Goal: Information Seeking & Learning: Learn about a topic

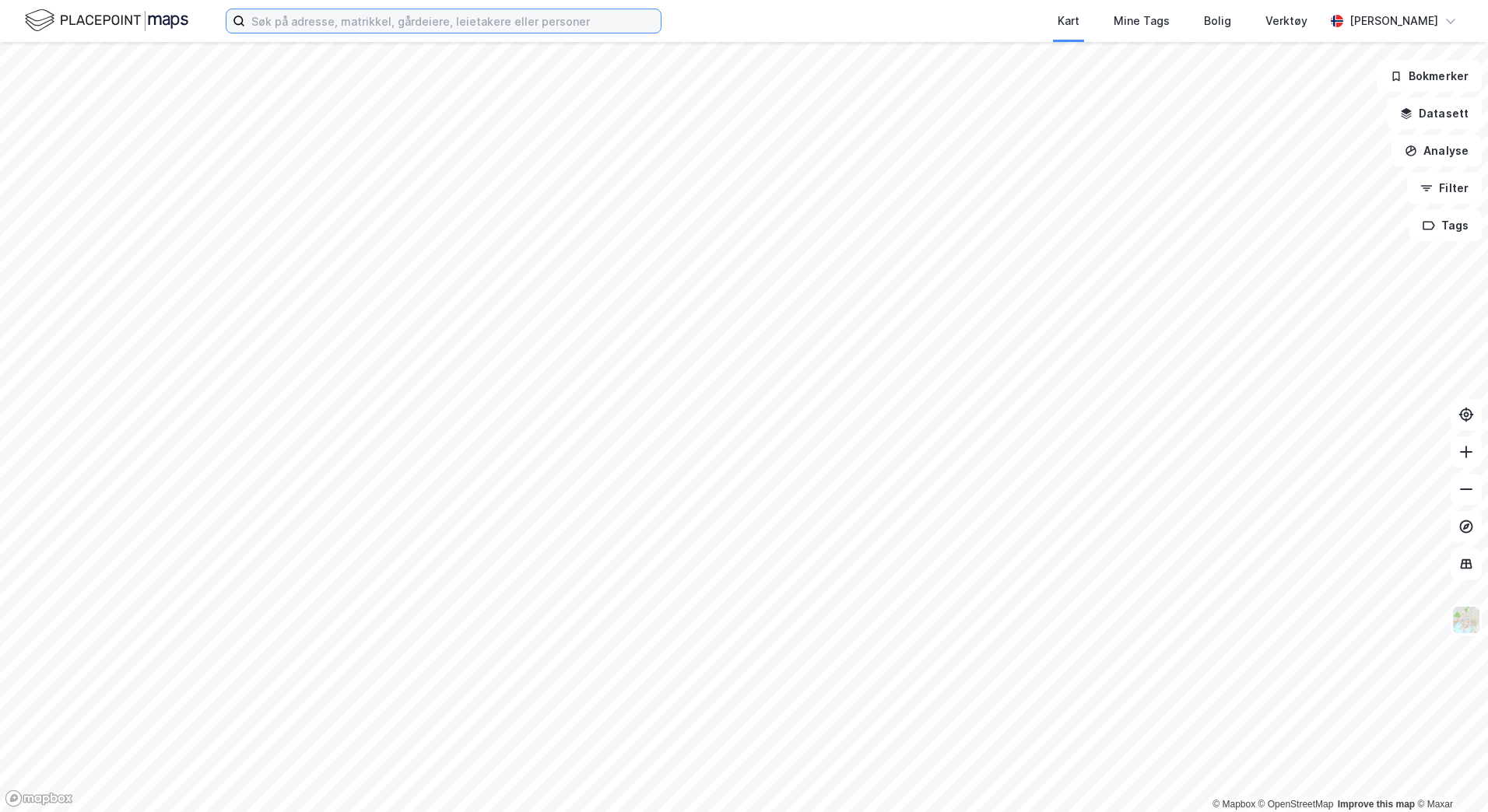
click at [388, 21] on input at bounding box center [453, 21] width 415 height 23
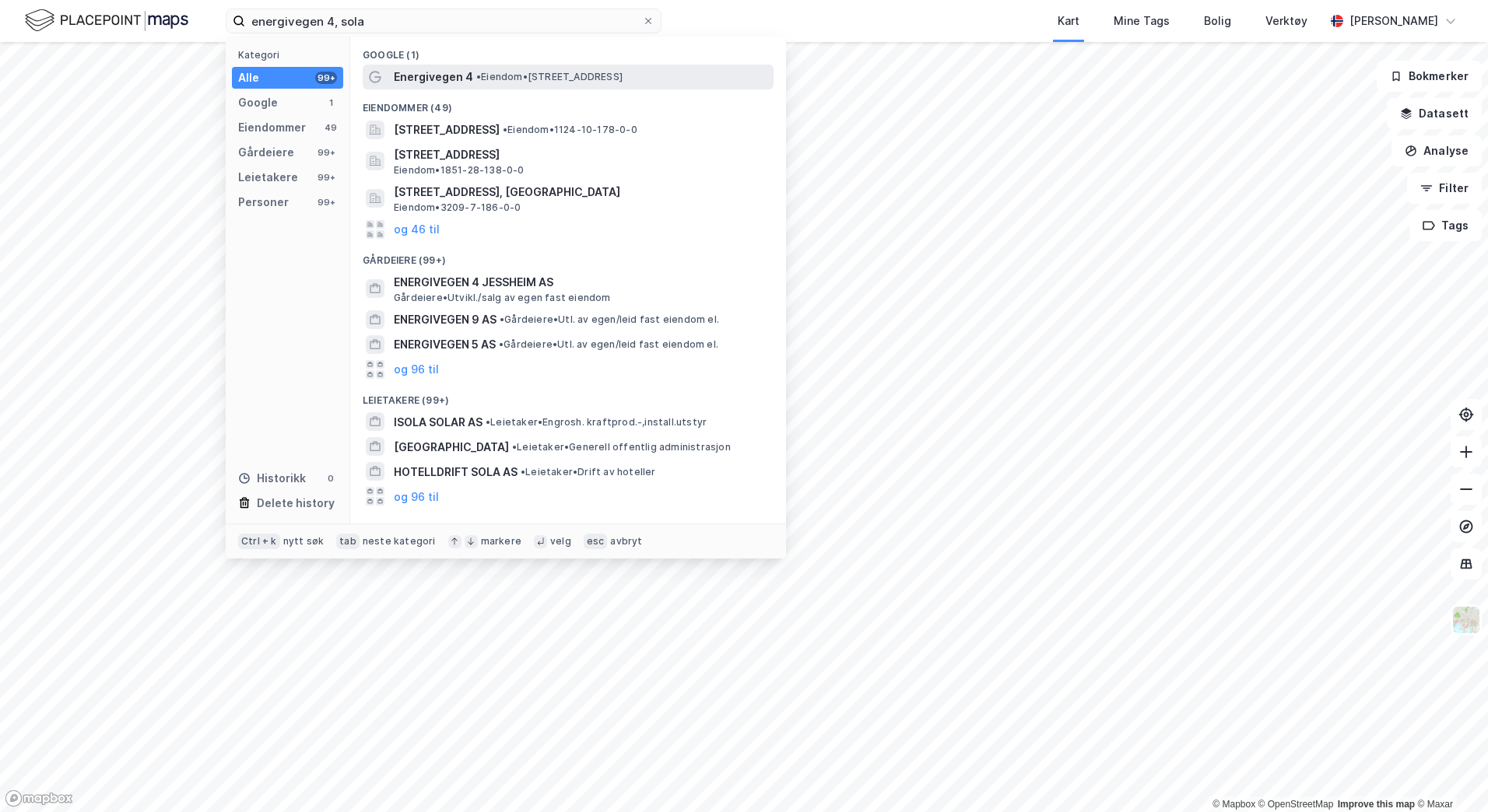
click at [471, 71] on div "Energivegen 4 • Eiendom • [STREET_ADDRESS]" at bounding box center [582, 76] width 376 height 18
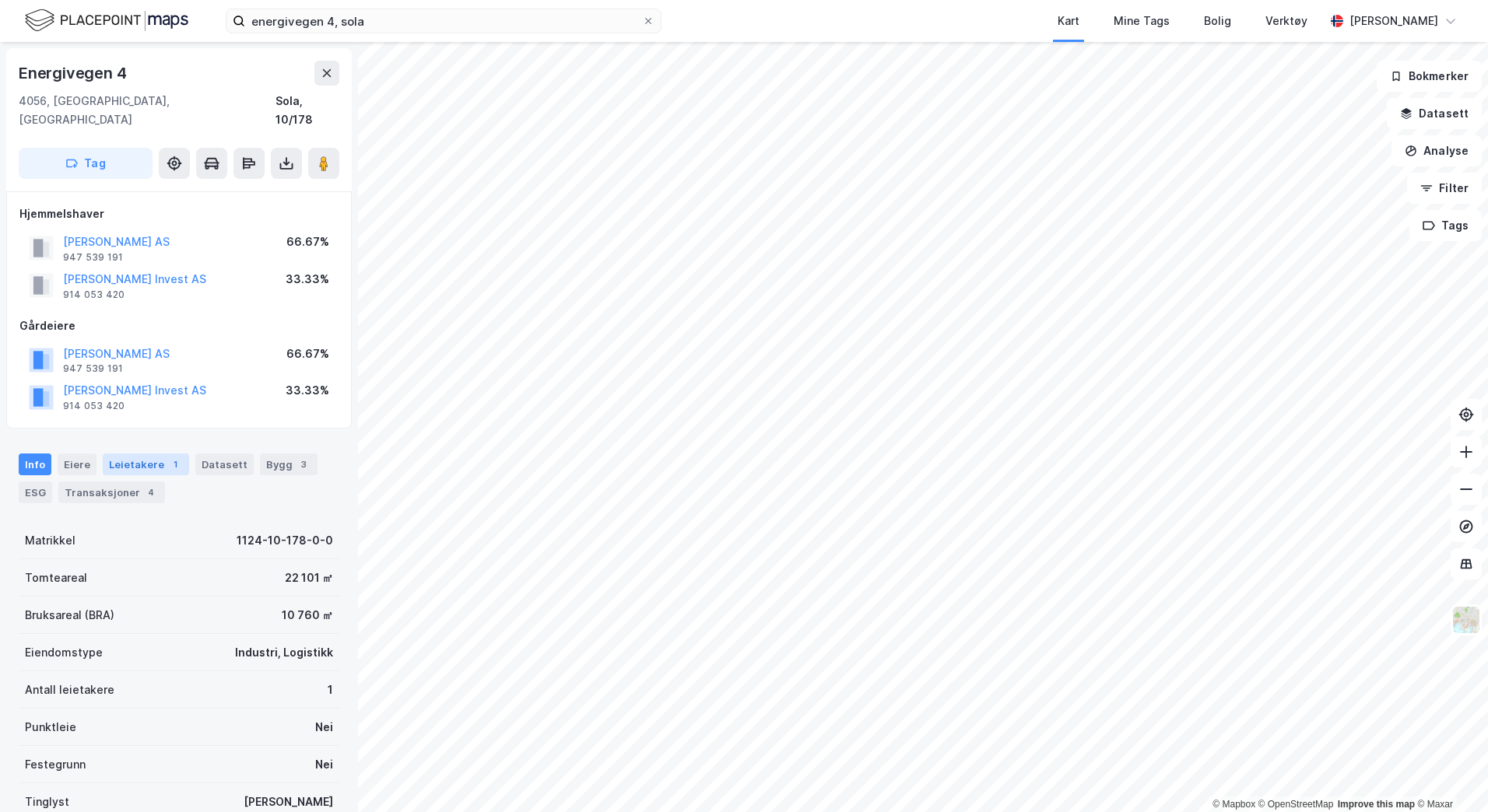
click at [124, 453] on div "Leietakere 1" at bounding box center [146, 464] width 87 height 21
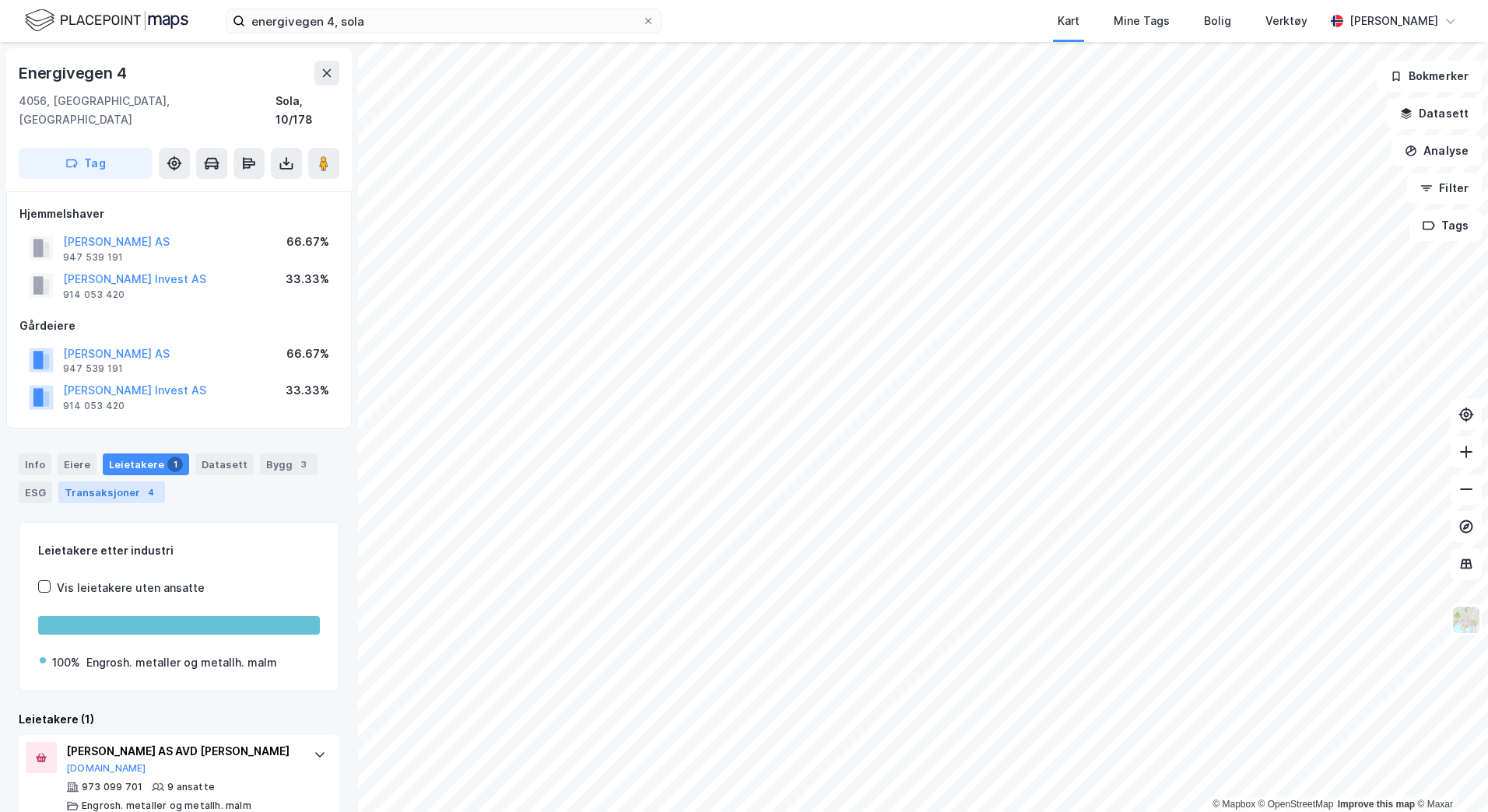
click at [110, 481] on div "Transaksjoner 4" at bounding box center [111, 491] width 107 height 21
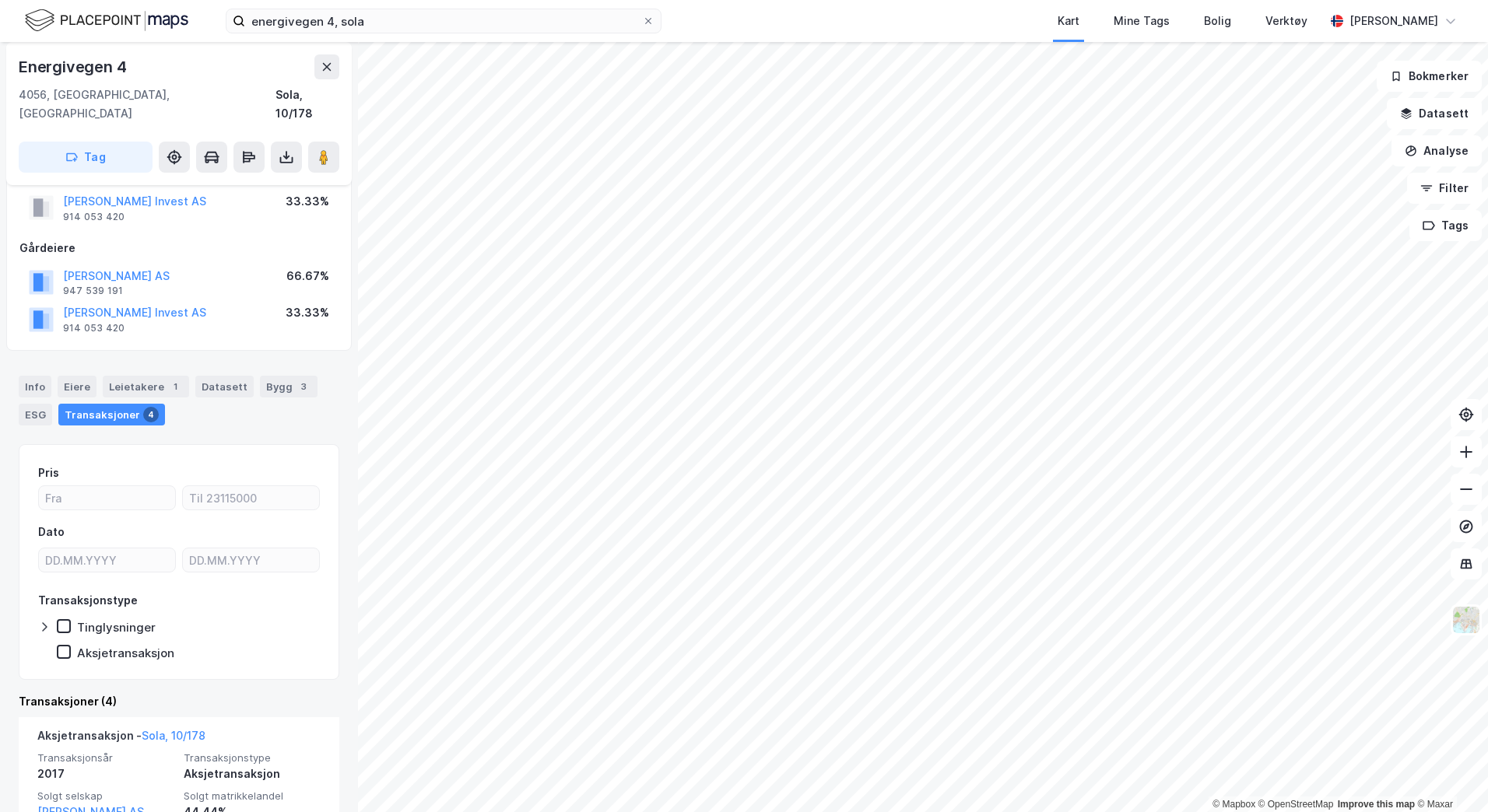
scroll to position [77, 0]
click at [283, 156] on icon at bounding box center [286, 157] width 6 height 4
click at [214, 59] on div "Energivegen 4" at bounding box center [178, 66] width 321 height 25
click at [1451, 115] on button "Datasett" at bounding box center [1434, 113] width 95 height 31
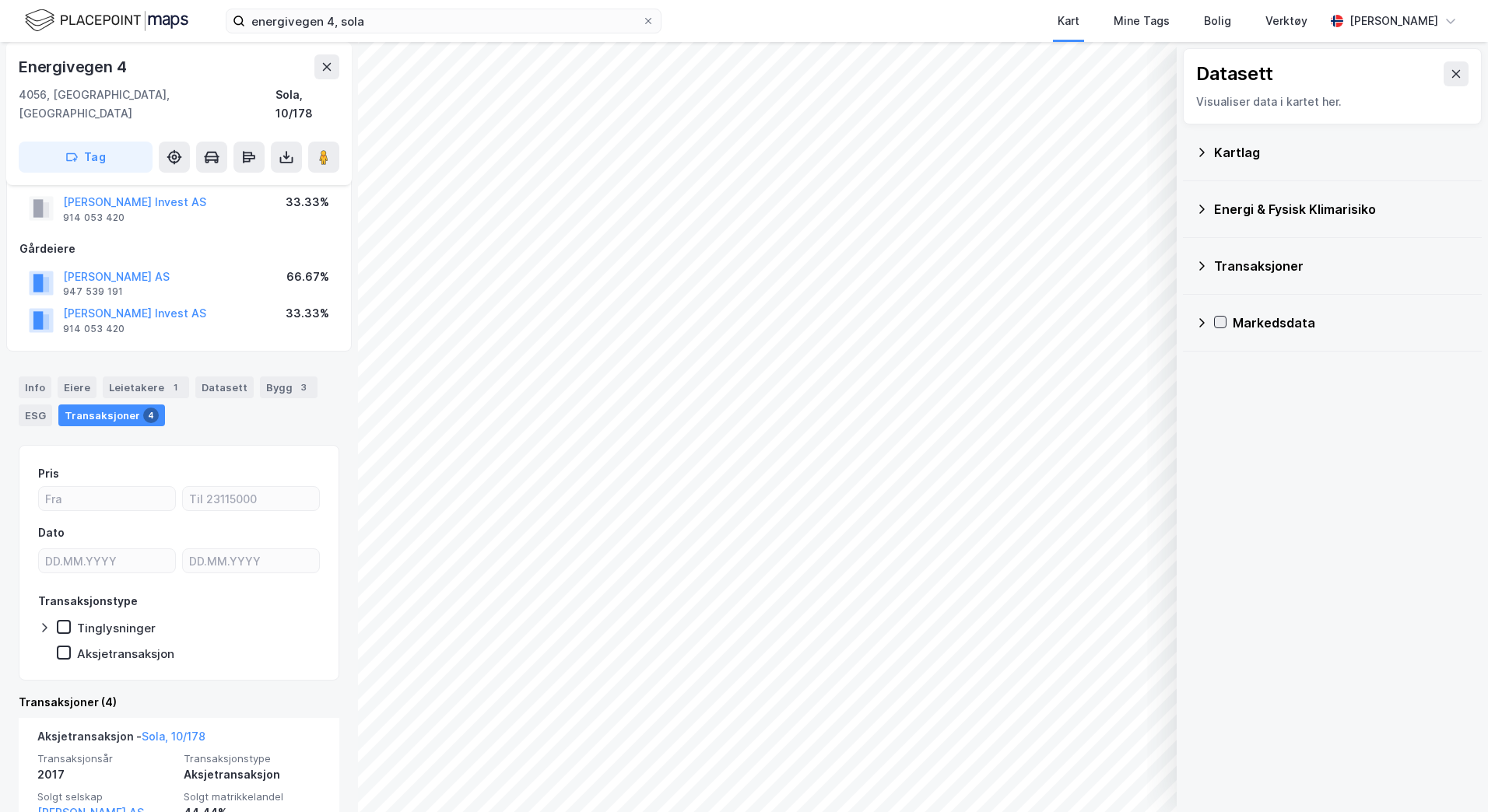
click at [1222, 322] on icon at bounding box center [1220, 322] width 9 height 6
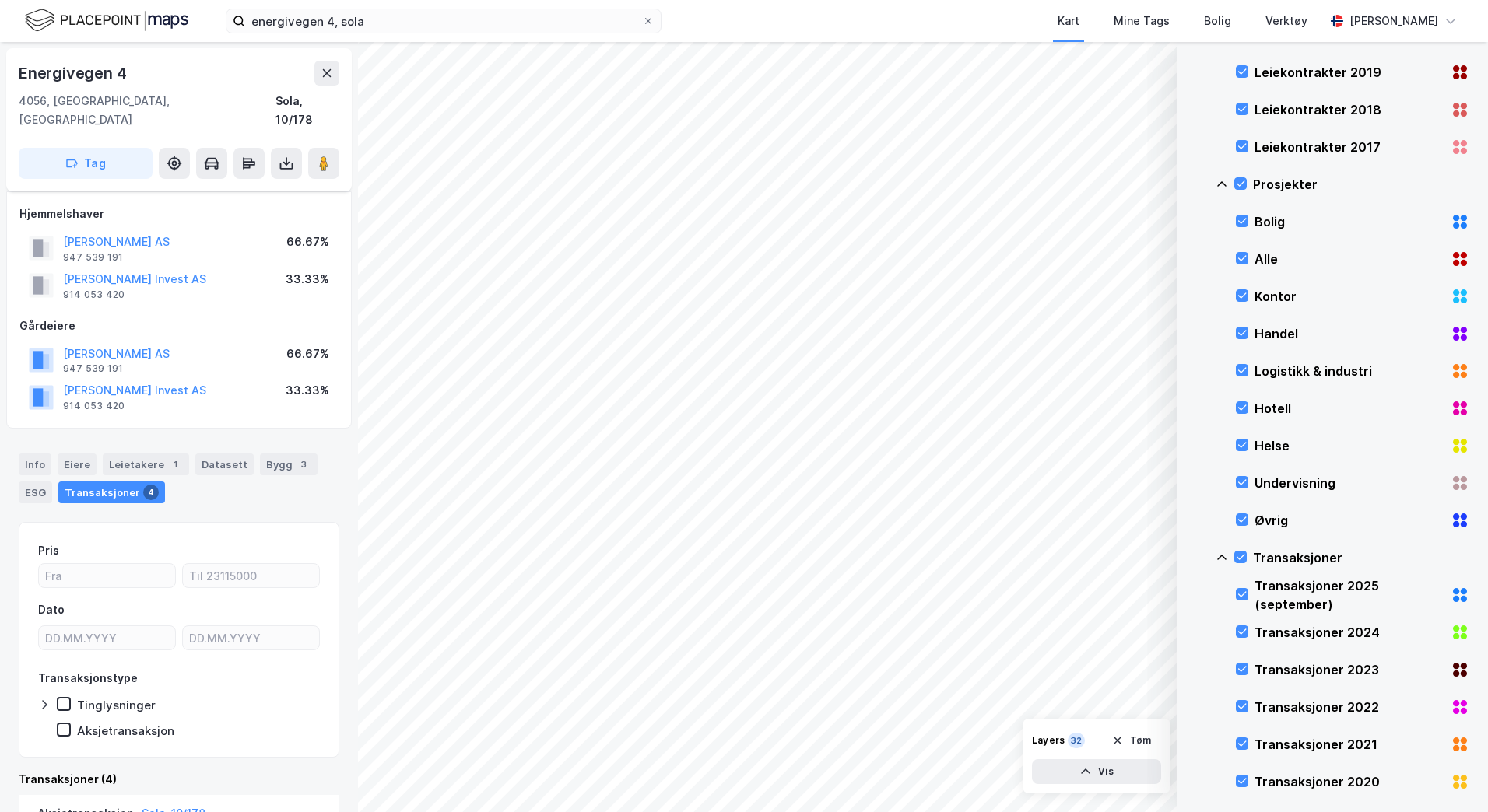
scroll to position [699, 0]
click at [1244, 218] on icon at bounding box center [1242, 220] width 11 height 11
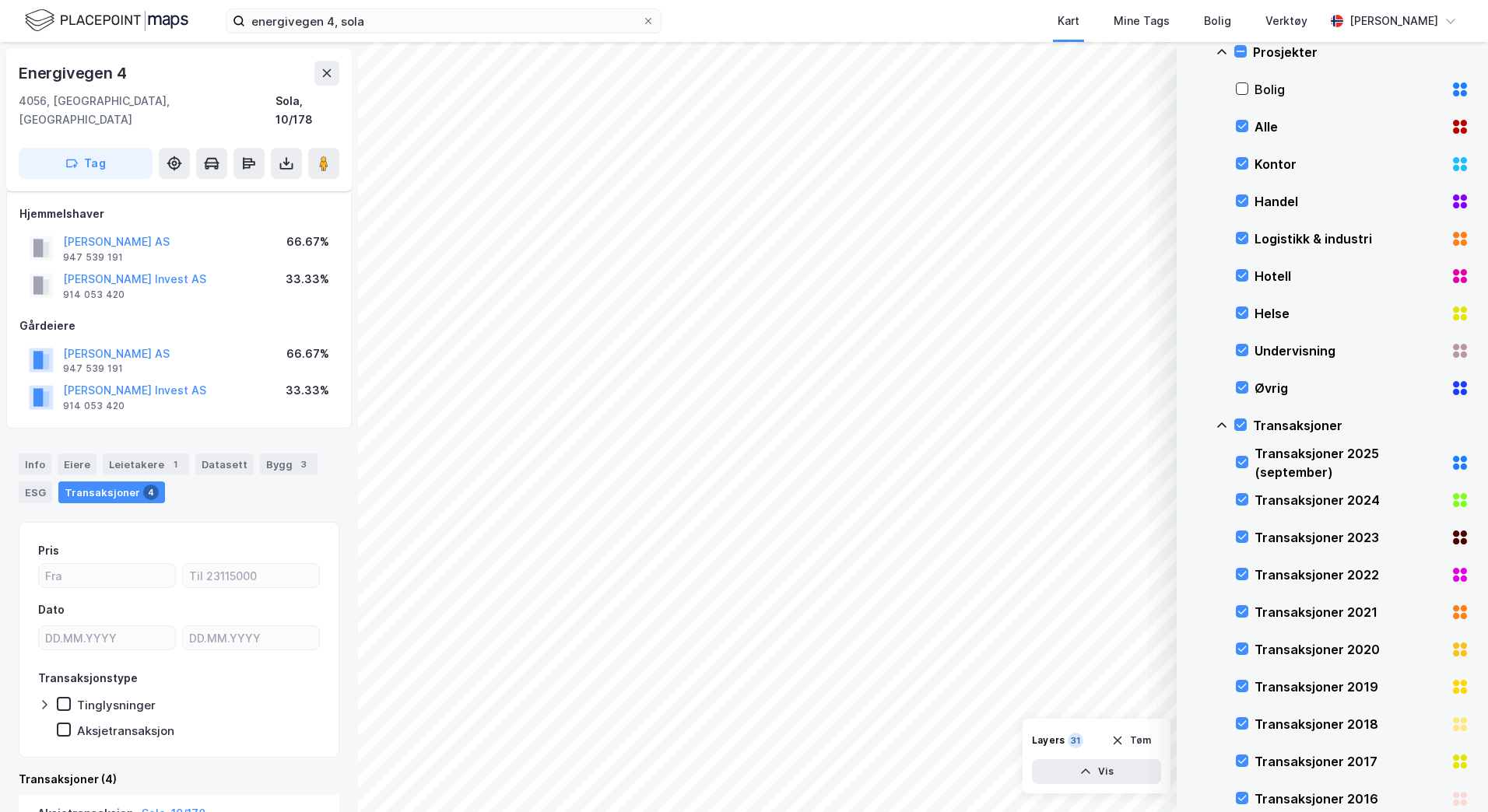
scroll to position [890, 0]
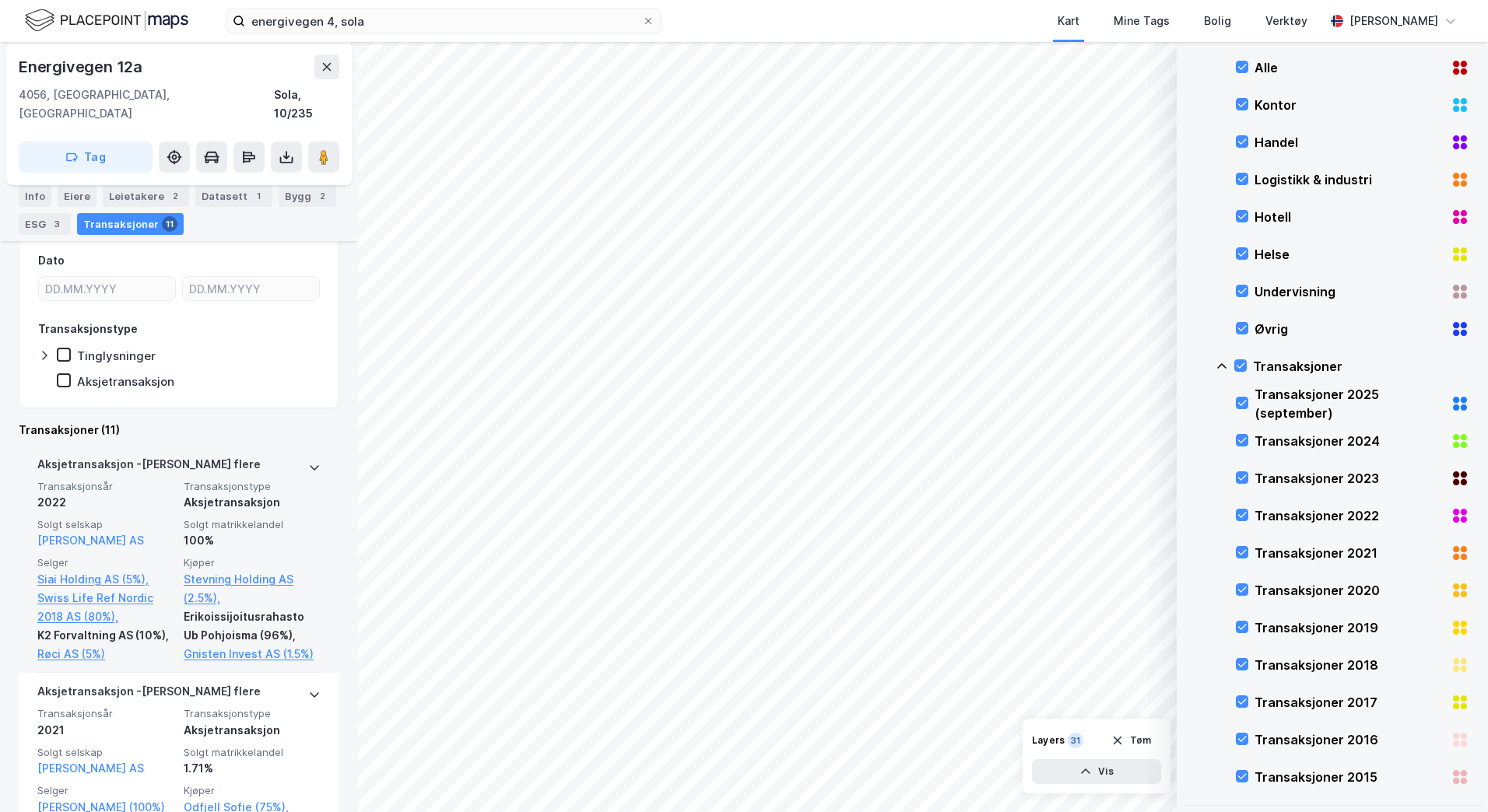
scroll to position [396, 0]
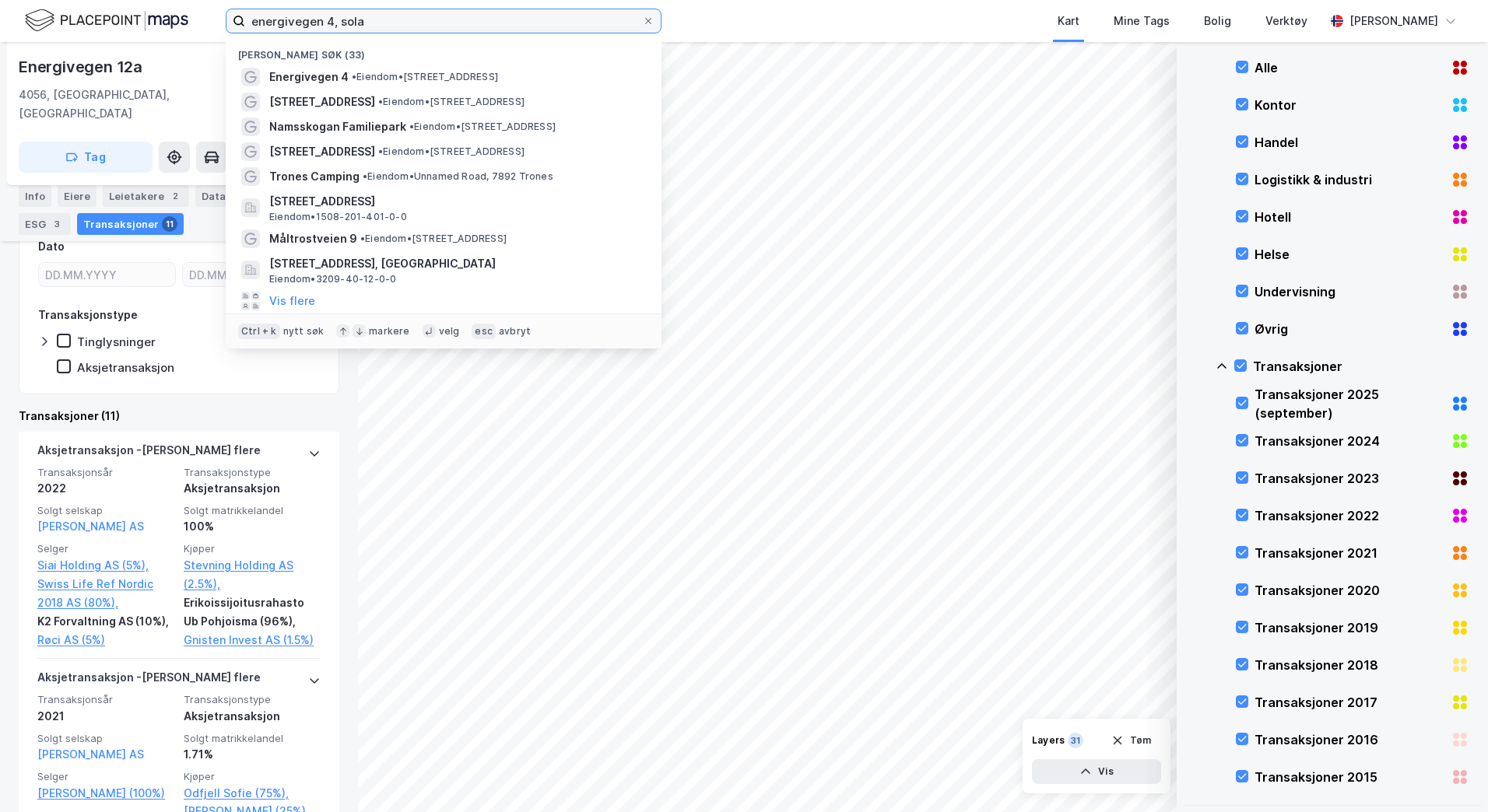
drag, startPoint x: 405, startPoint y: 14, endPoint x: 166, endPoint y: 19, distance: 239.1
click at [166, 19] on div "energivegen 4, sola Nylige søk (33) Energivegen 4 • Eiendom • [STREET_ADDRESS] …" at bounding box center [744, 21] width 1488 height 42
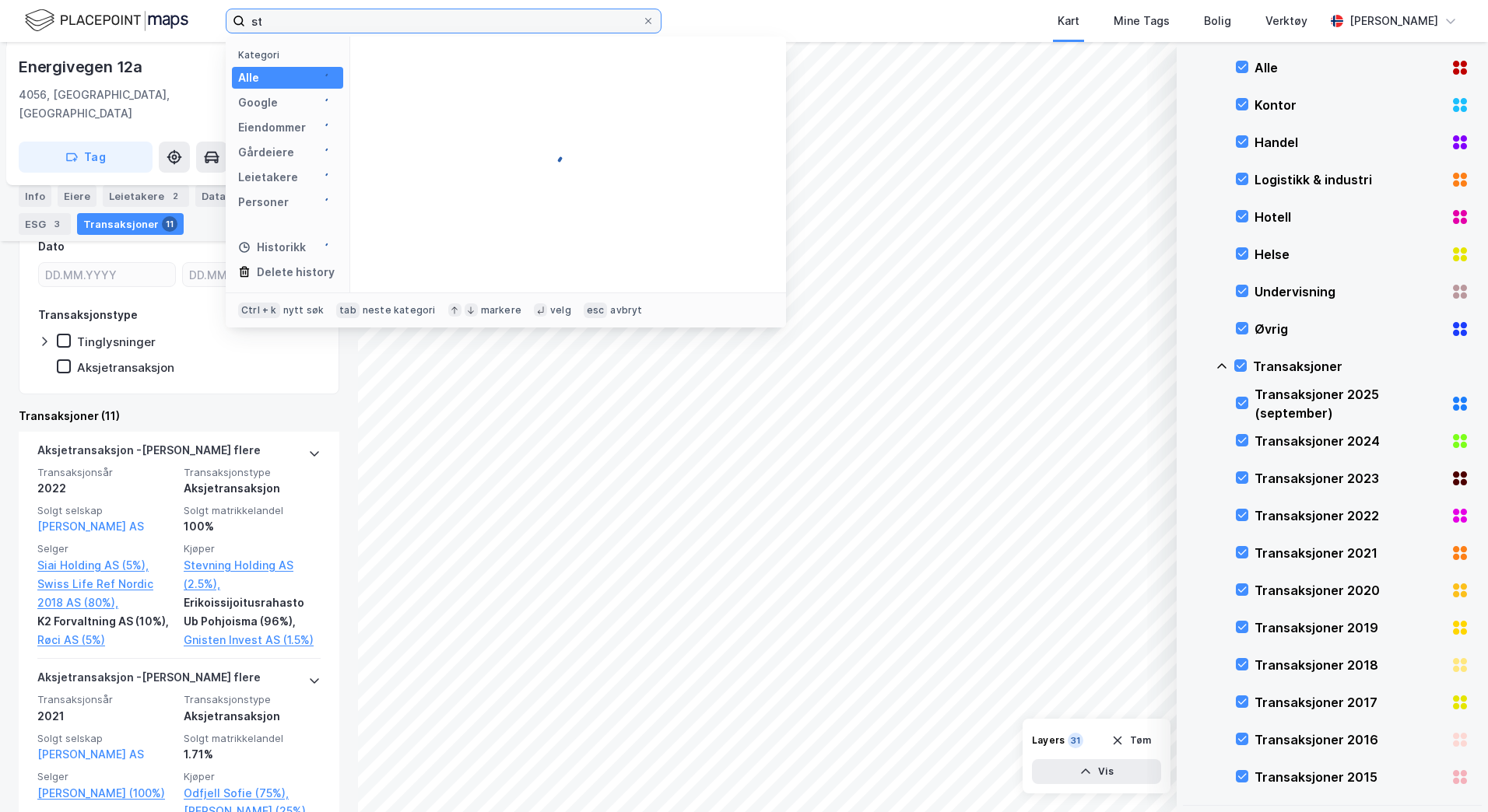
type input "s"
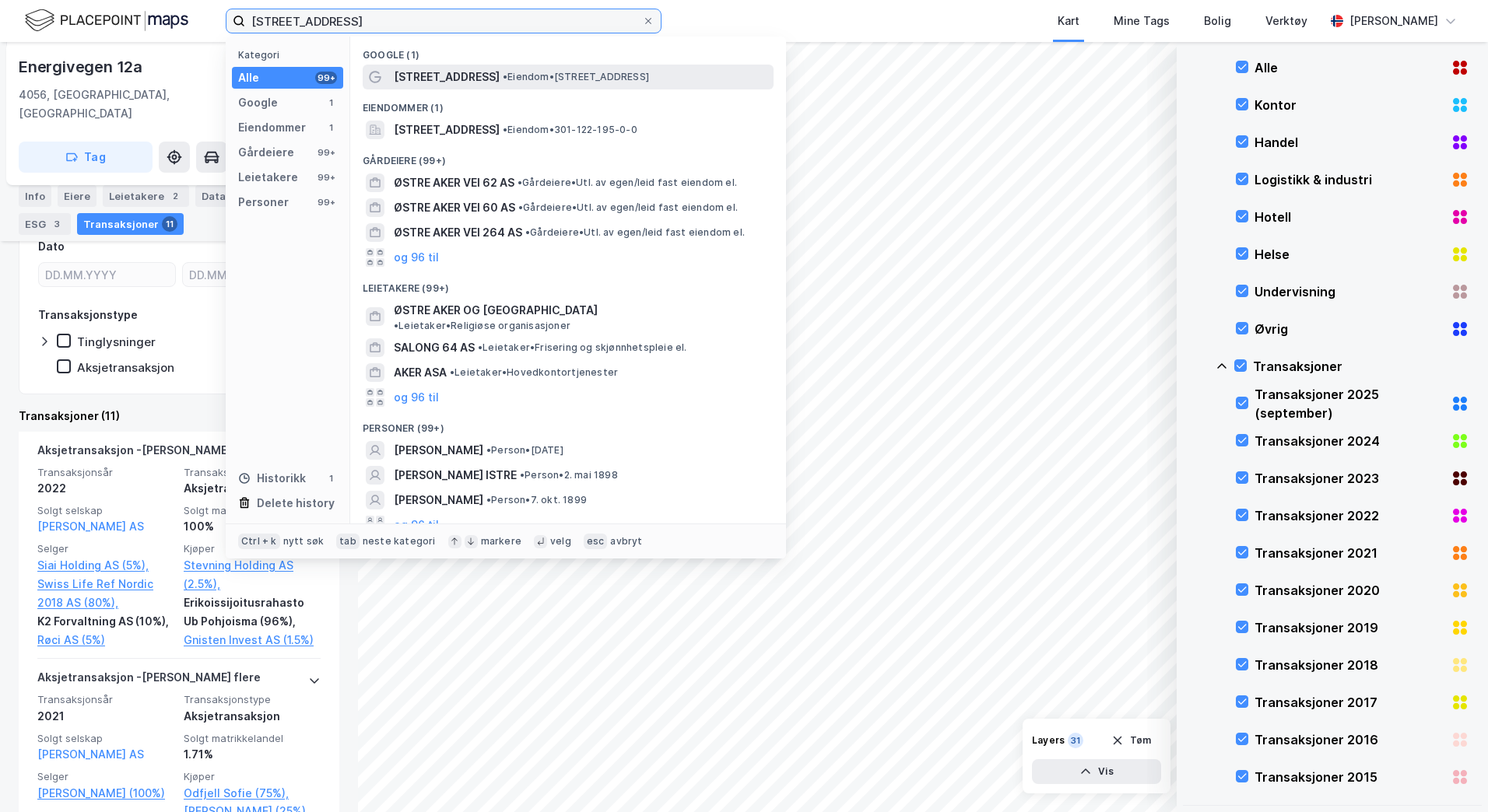
type input "[STREET_ADDRESS]"
click at [478, 73] on span "[STREET_ADDRESS]" at bounding box center [446, 76] width 106 height 18
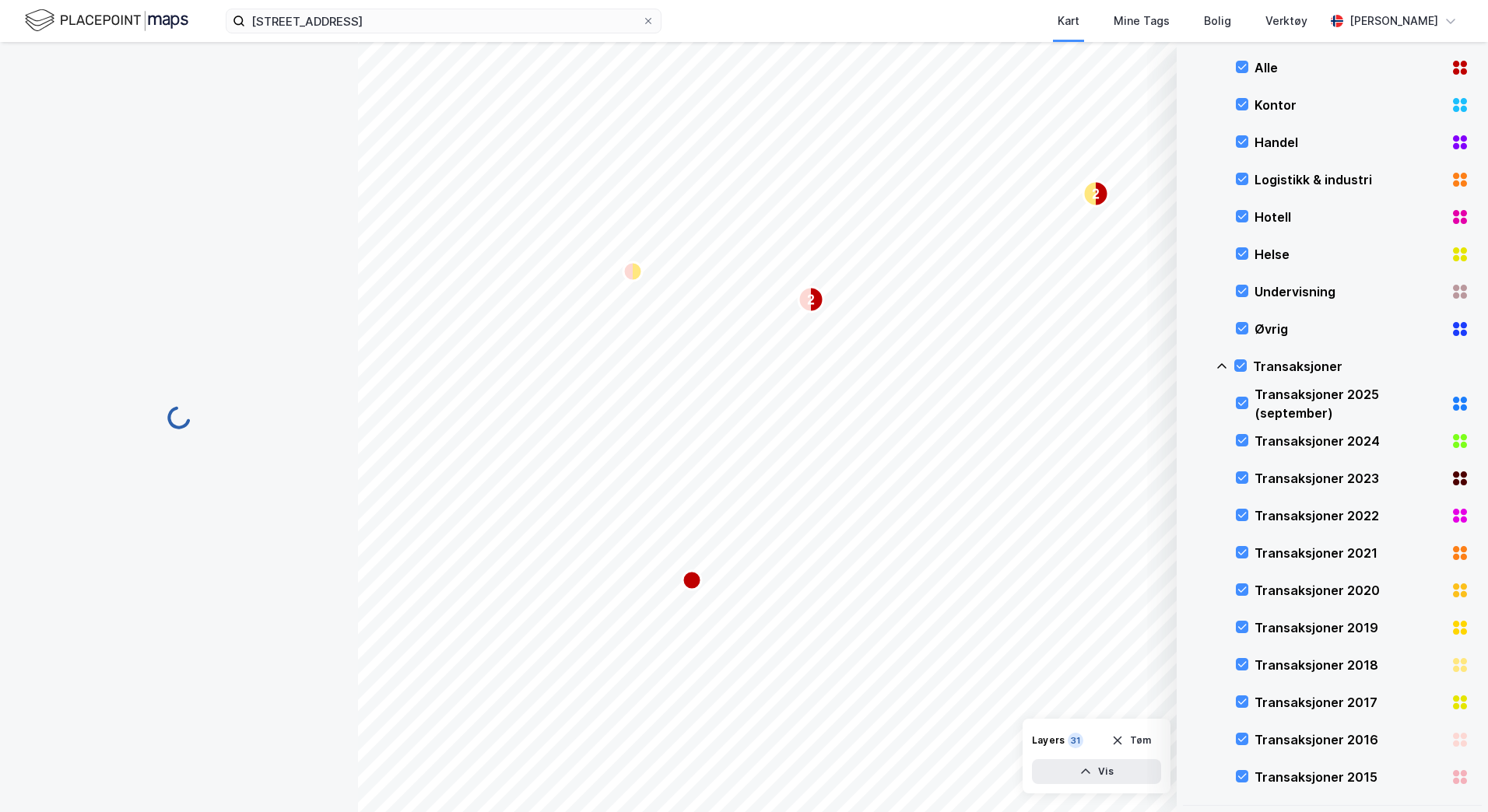
scroll to position [34, 0]
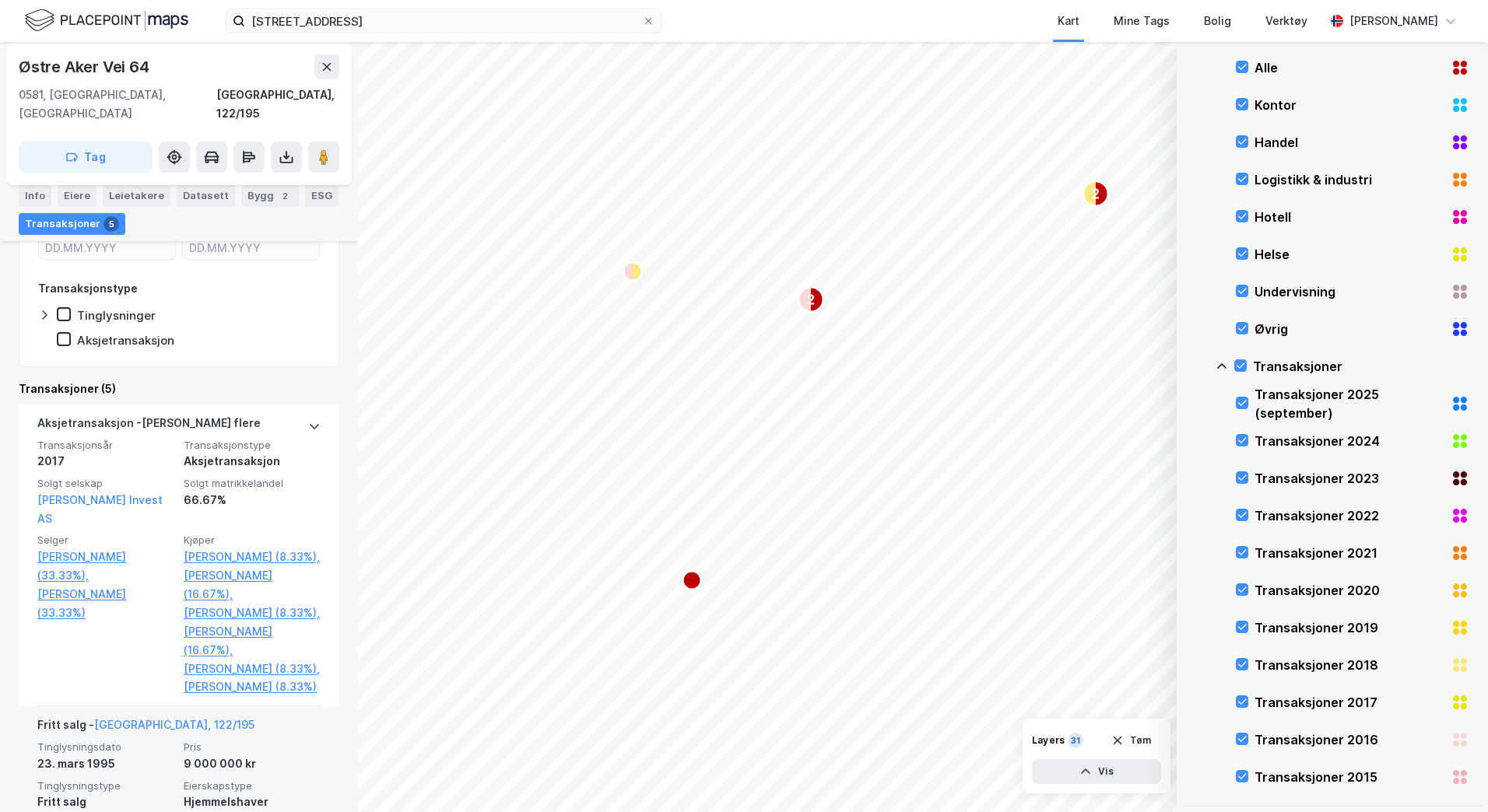
scroll to position [314, 0]
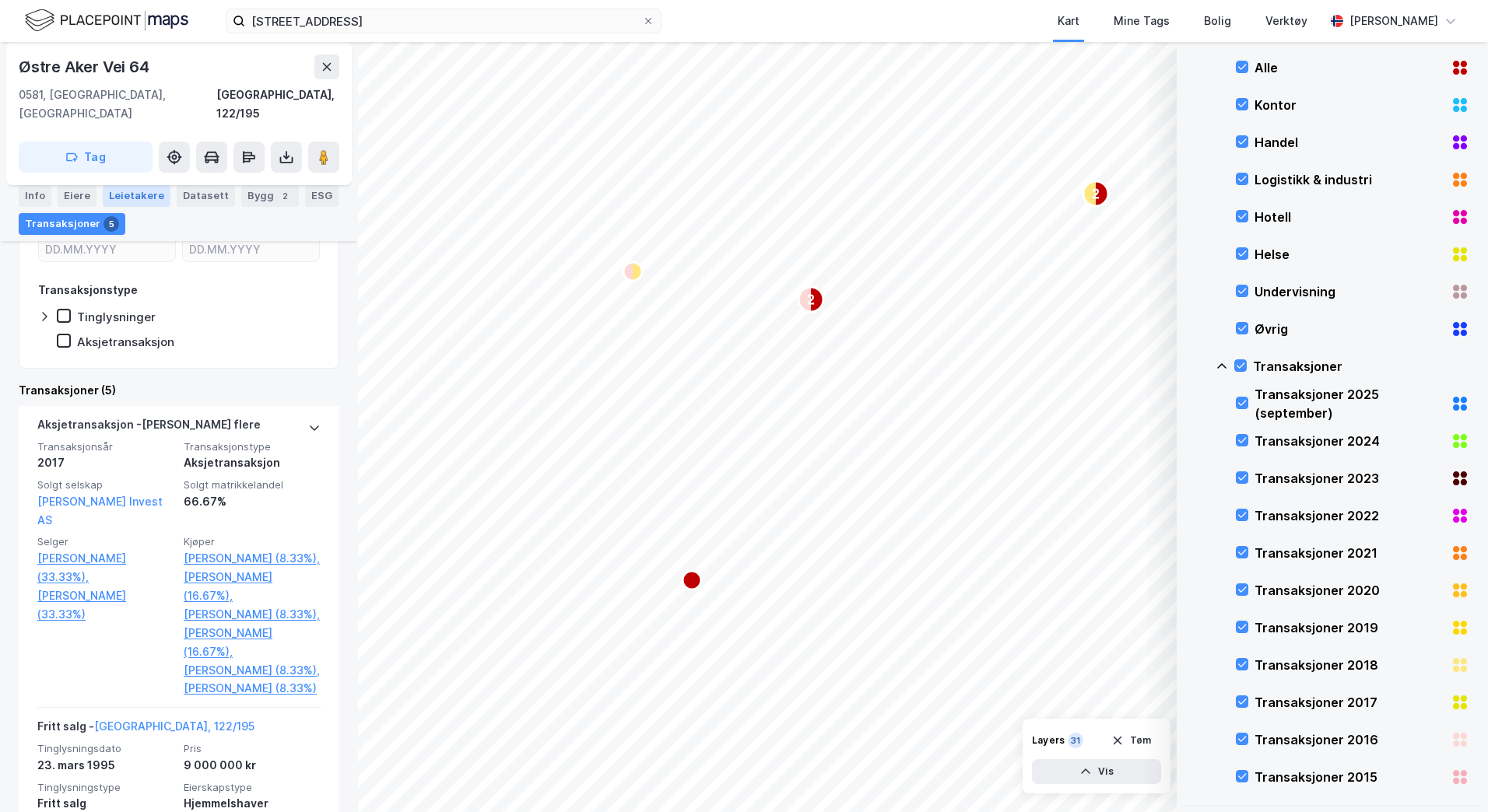
click at [137, 200] on div "Leietakere" at bounding box center [136, 196] width 68 height 21
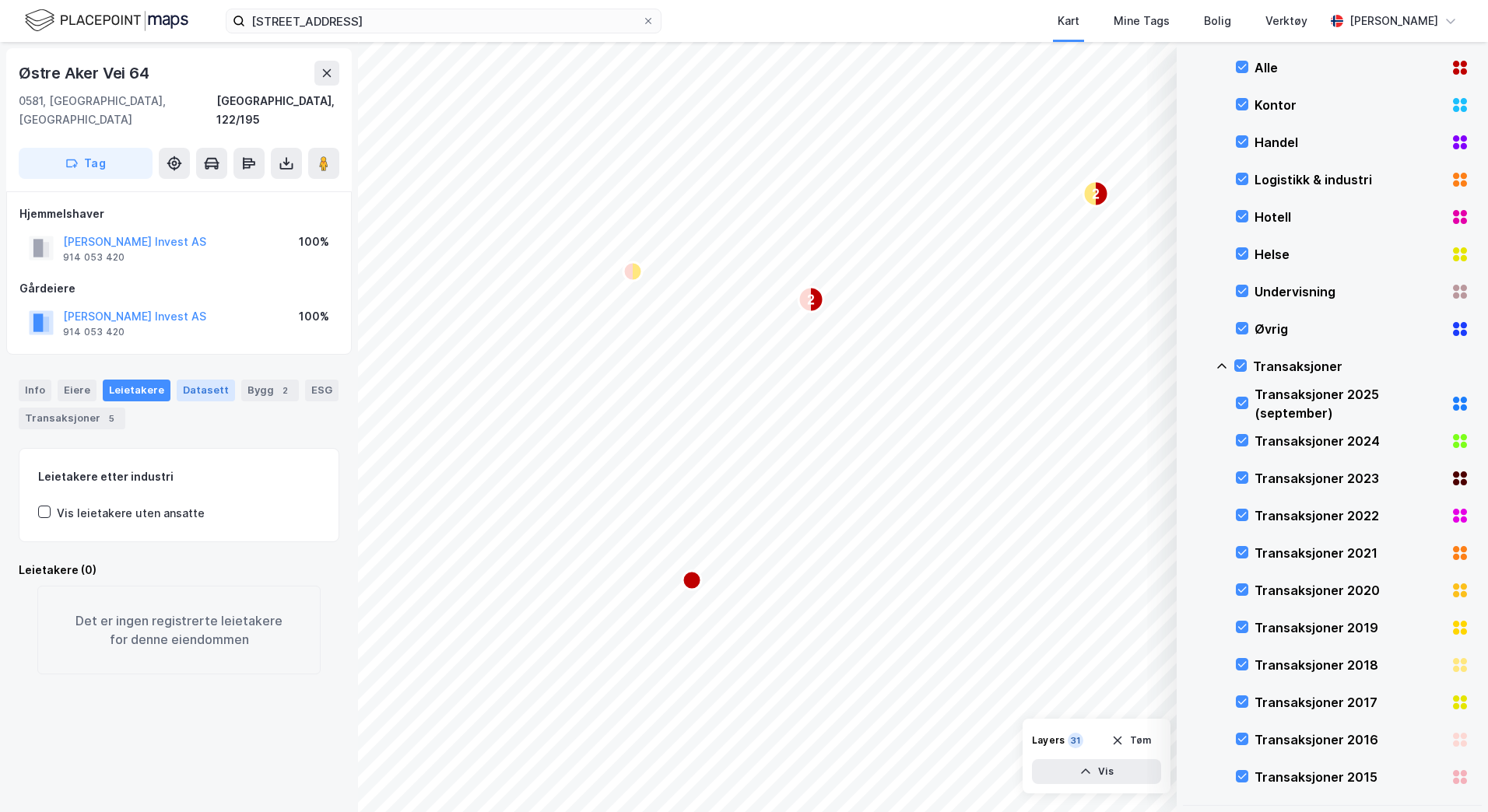
click at [205, 379] on div "Datasett" at bounding box center [205, 390] width 58 height 21
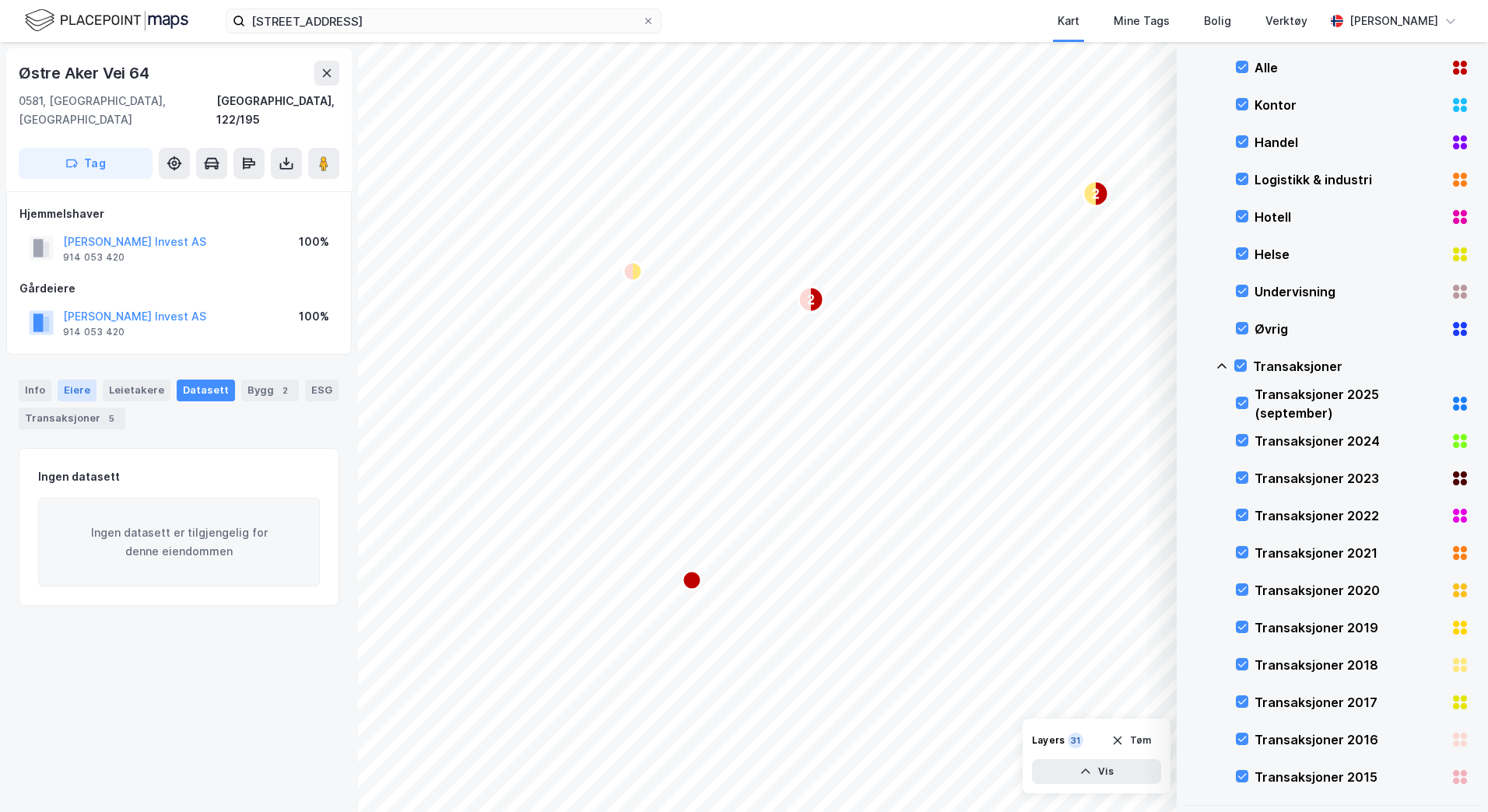
click at [74, 379] on div "Eiere" at bounding box center [76, 390] width 39 height 21
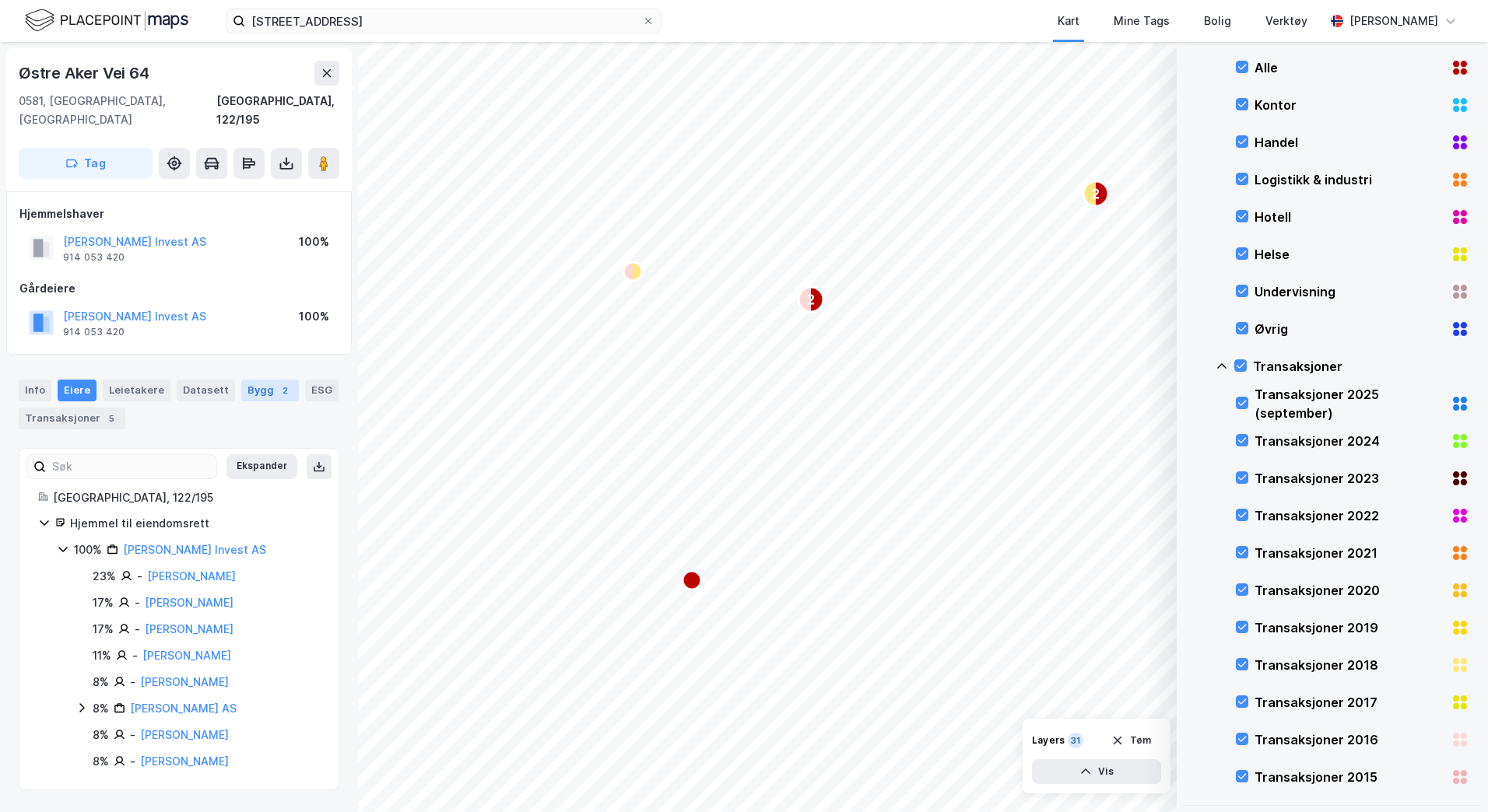
click at [243, 379] on div "Bygg 2" at bounding box center [270, 390] width 57 height 21
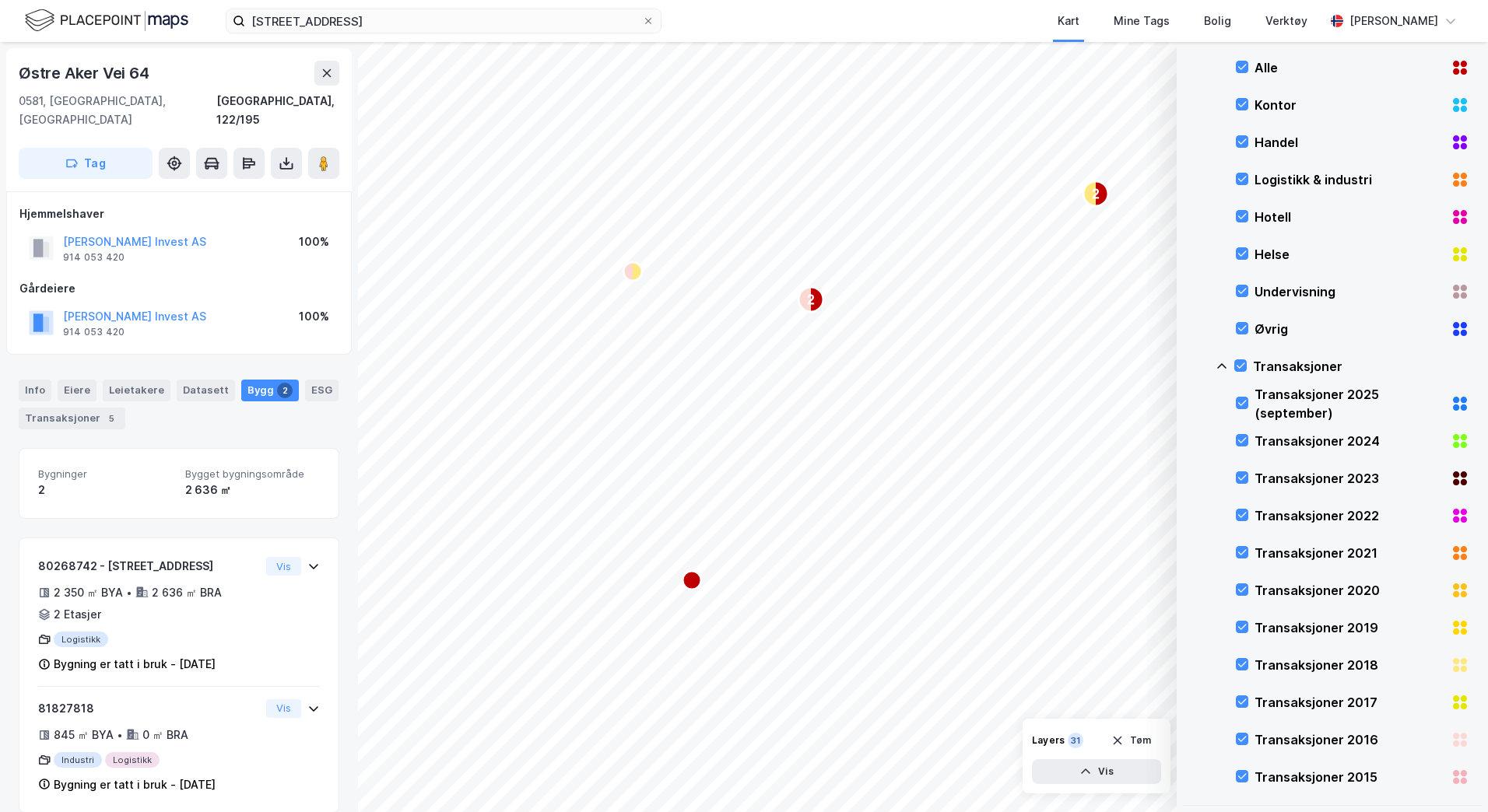
scroll to position [2, 0]
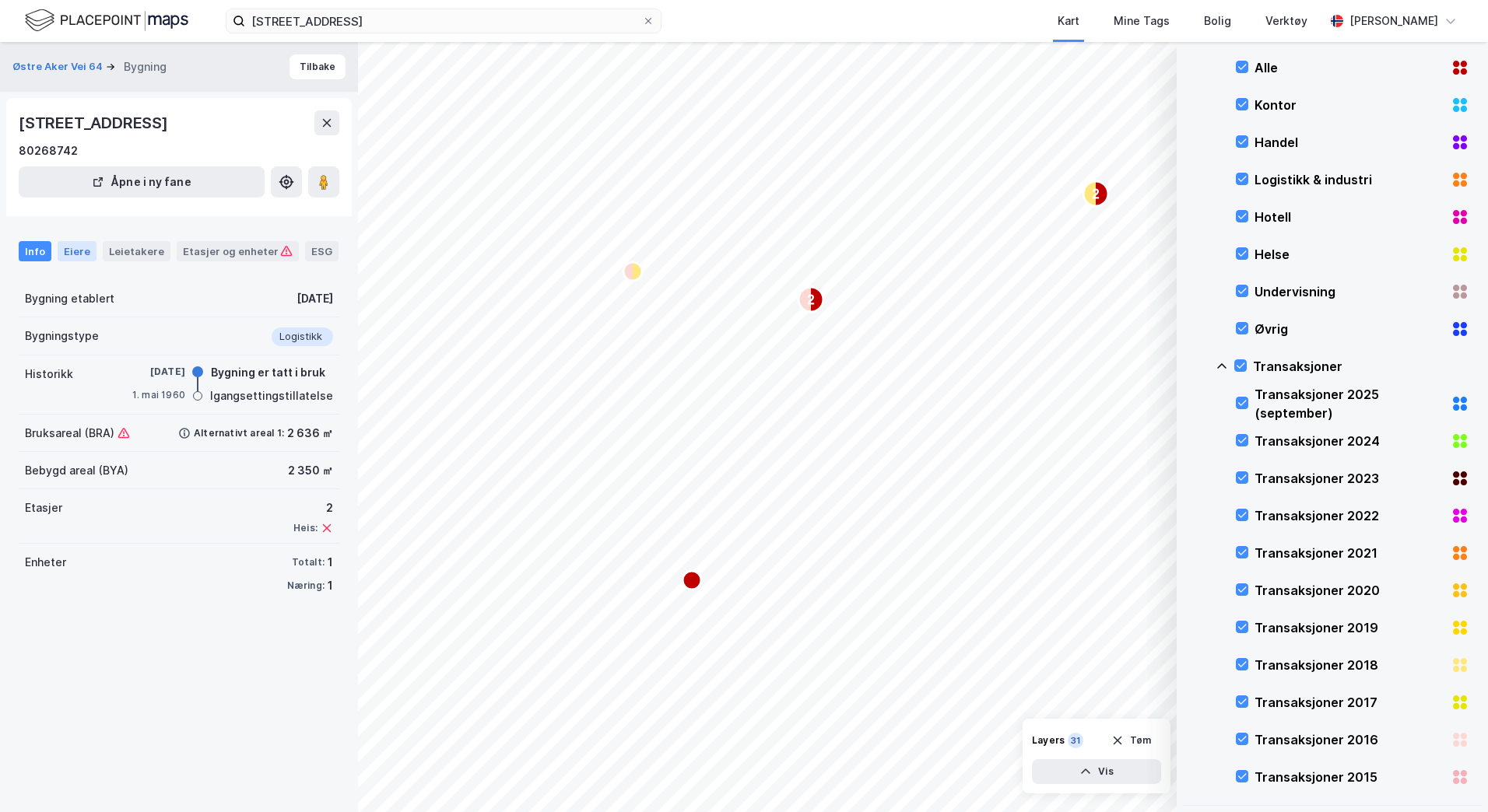
click at [76, 251] on div "Eiere" at bounding box center [76, 251] width 39 height 20
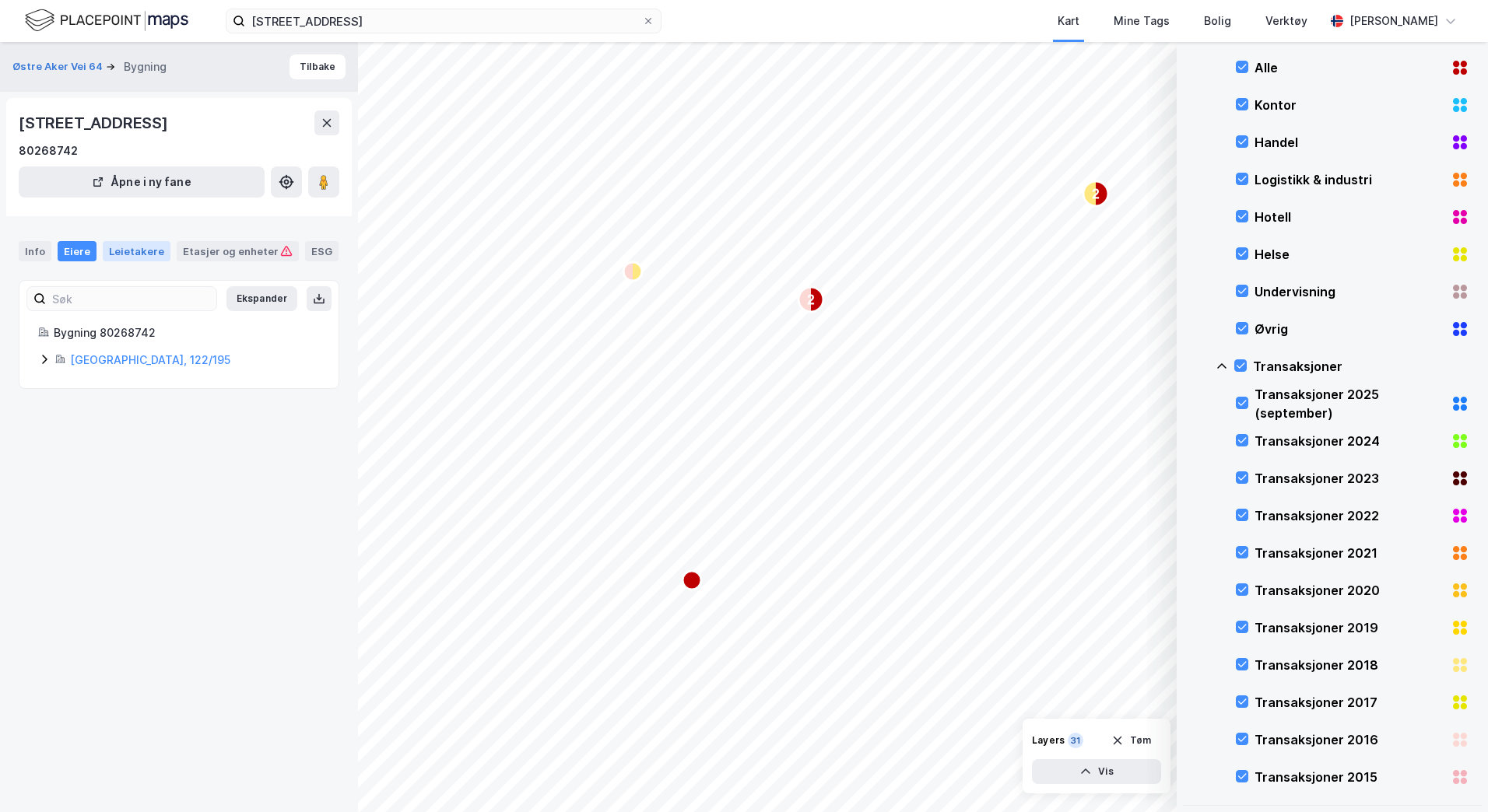
click at [142, 259] on div "Leietakere" at bounding box center [136, 251] width 68 height 20
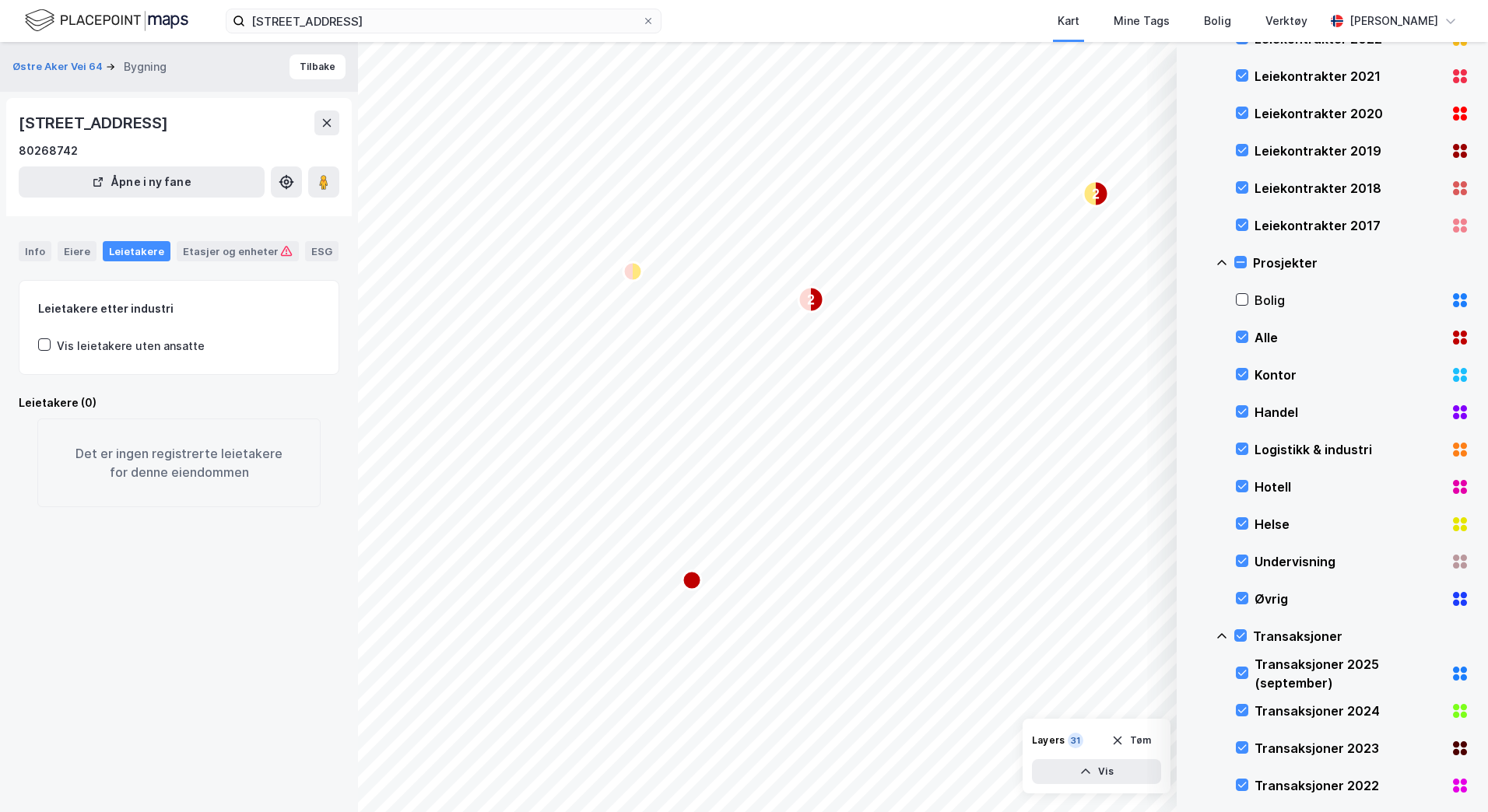
scroll to position [620, 0]
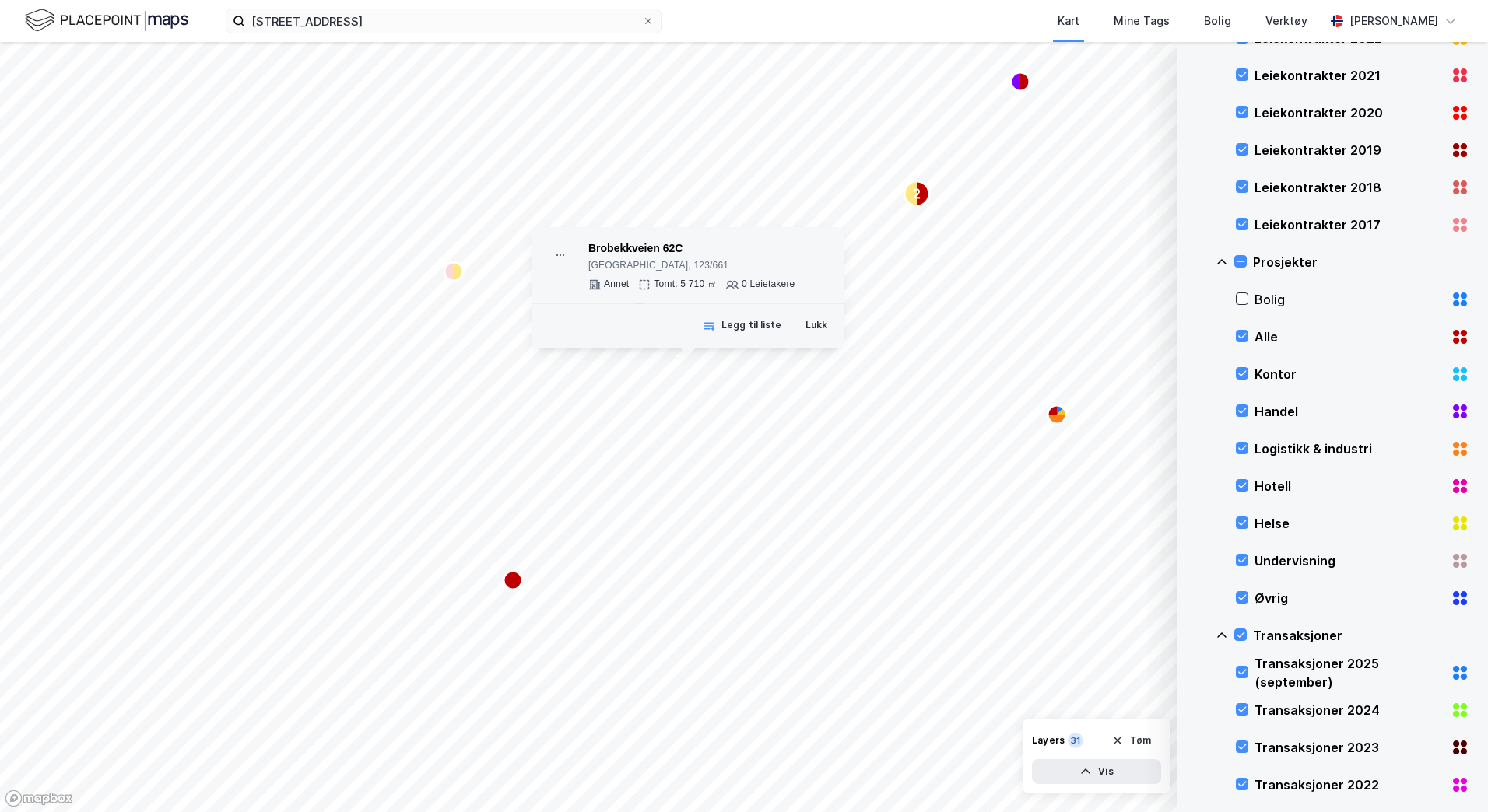
click at [643, 254] on div "Brobekkveien 62C" at bounding box center [691, 248] width 206 height 18
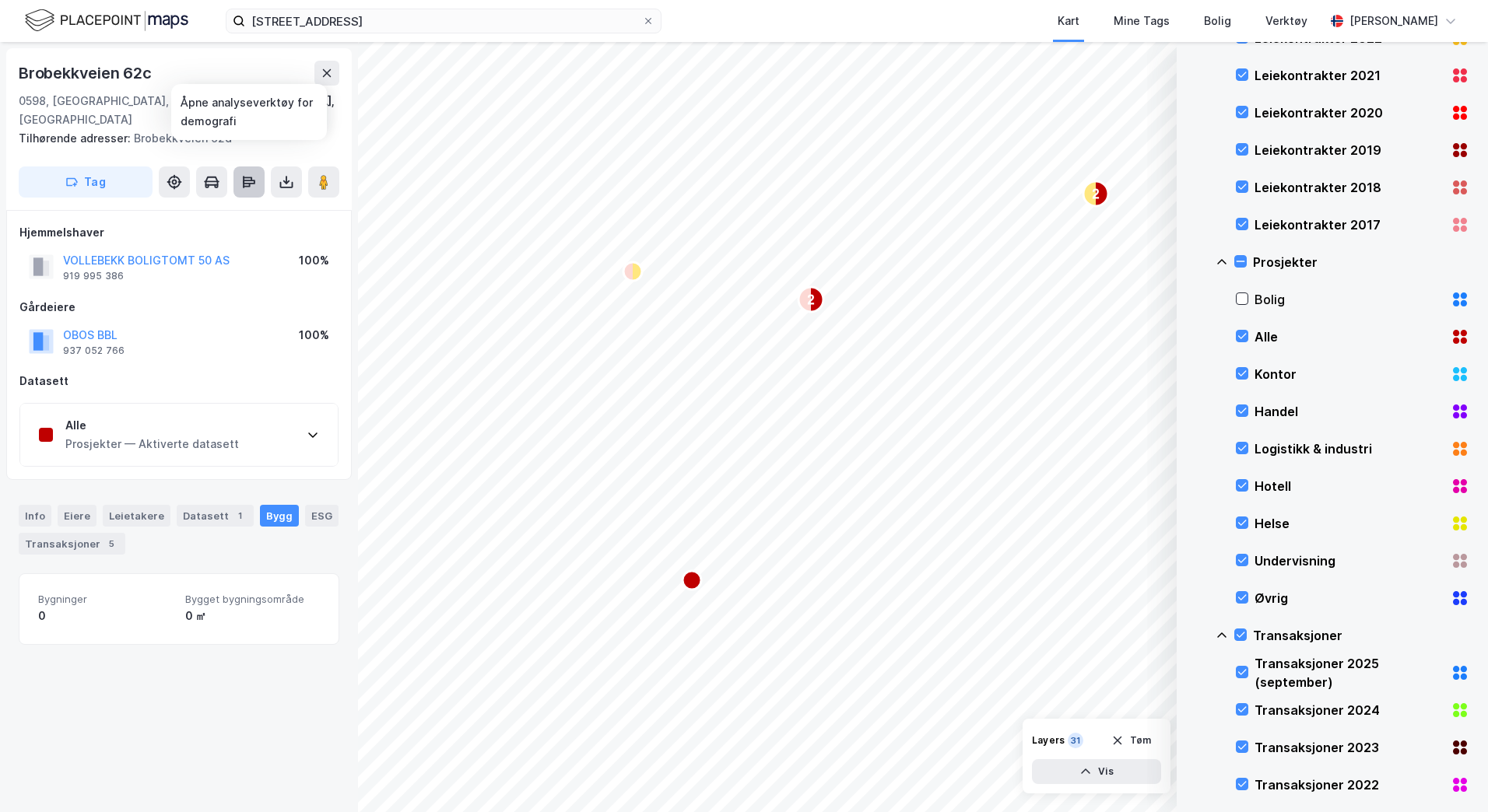
click at [247, 174] on icon at bounding box center [249, 182] width 16 height 16
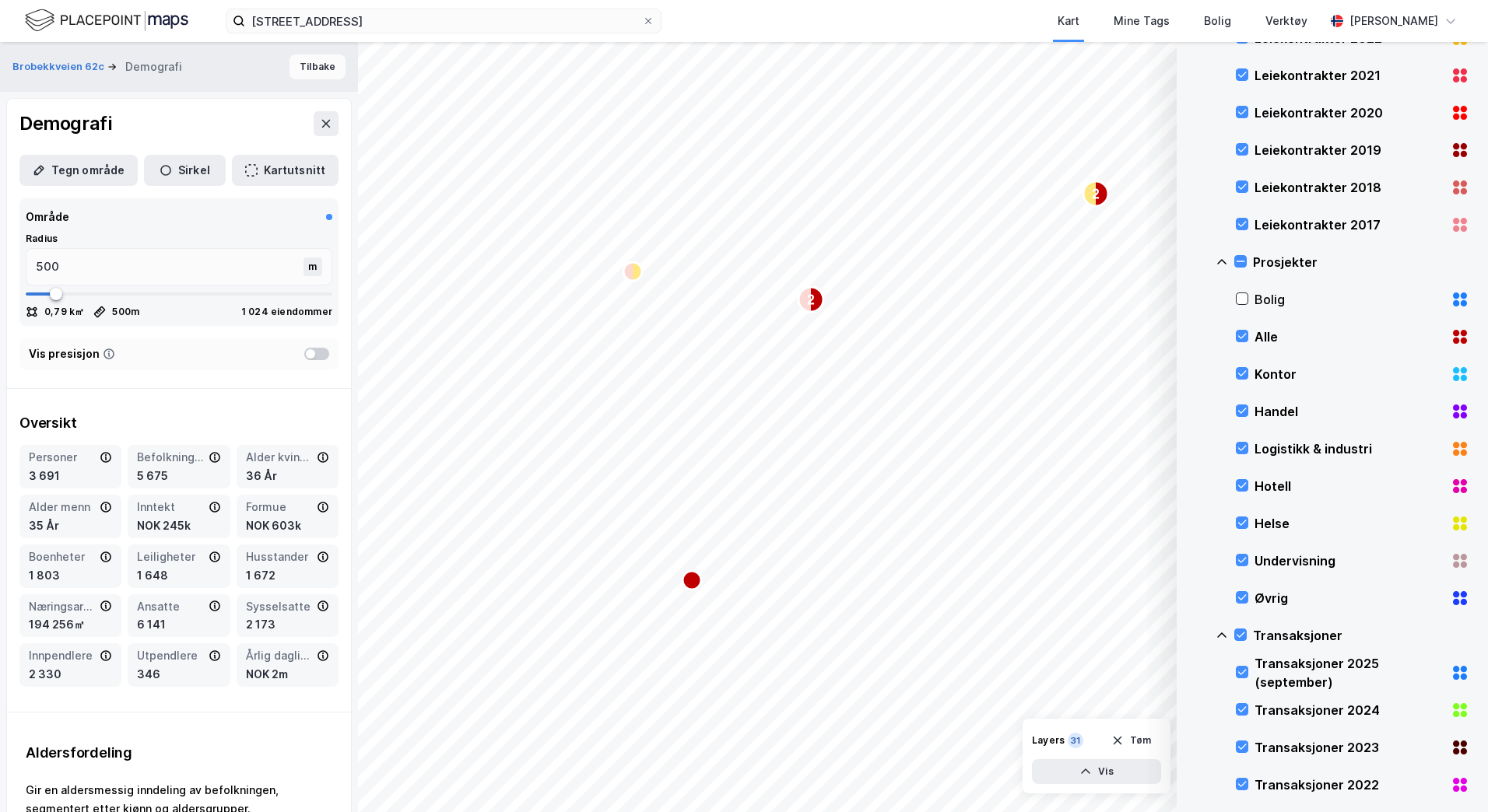
click at [310, 70] on button "Tilbake" at bounding box center [317, 66] width 56 height 25
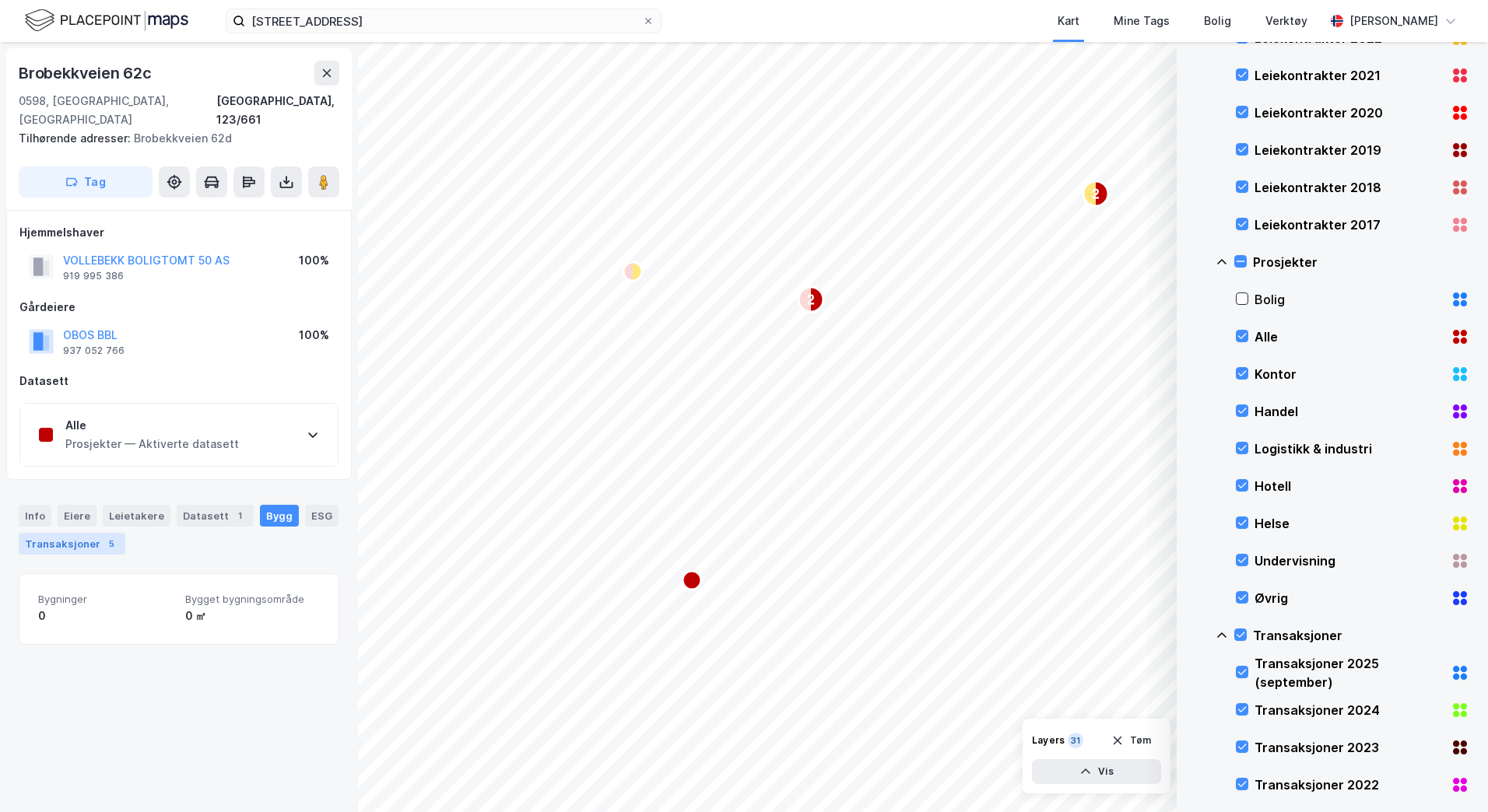
click at [85, 533] on div "Transaksjoner 5" at bounding box center [72, 543] width 107 height 21
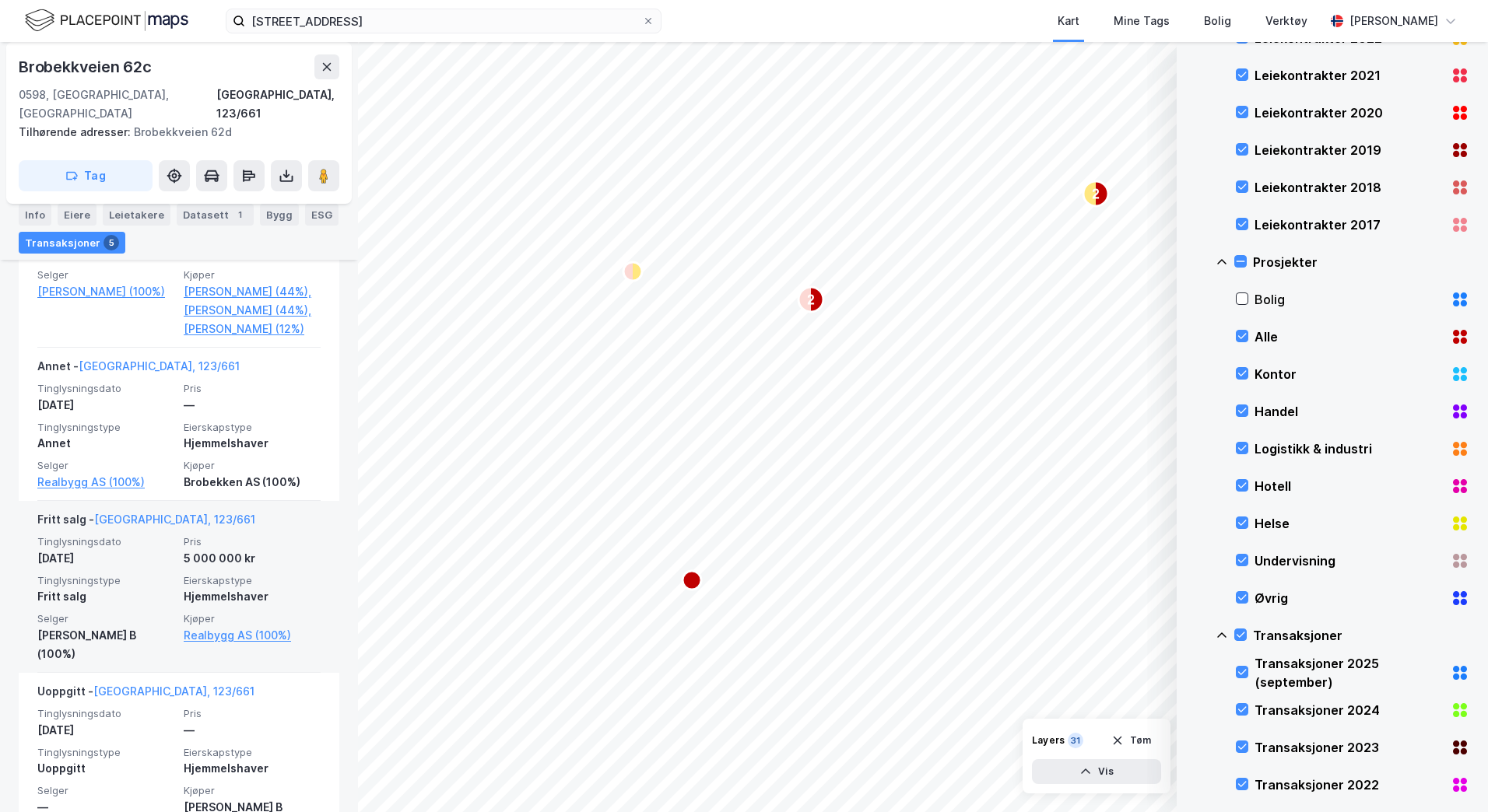
scroll to position [874, 0]
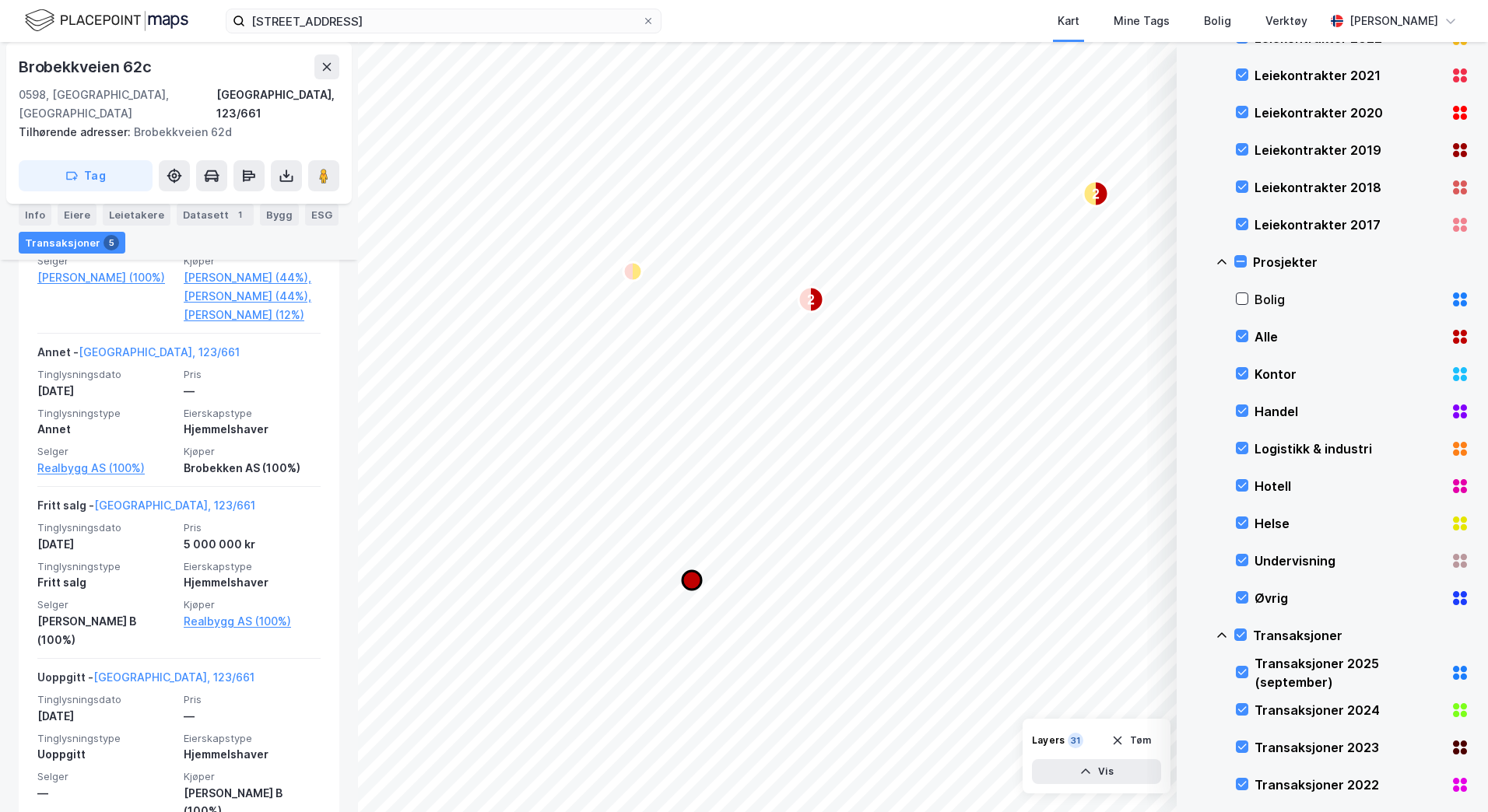
click at [691, 584] on icon "Map marker" at bounding box center [691, 580] width 18 height 18
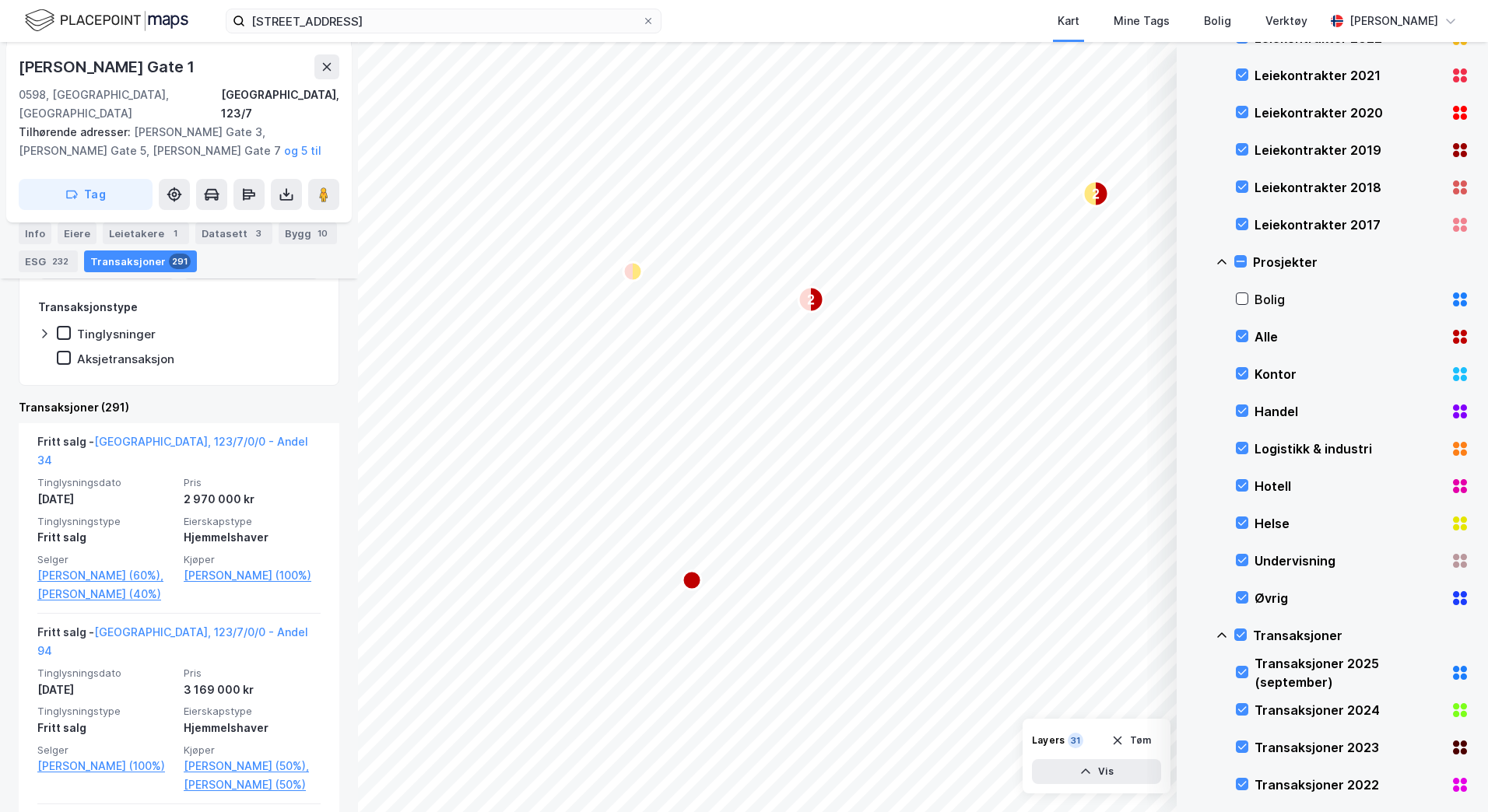
scroll to position [592, 0]
click at [813, 300] on text "2" at bounding box center [811, 300] width 7 height 14
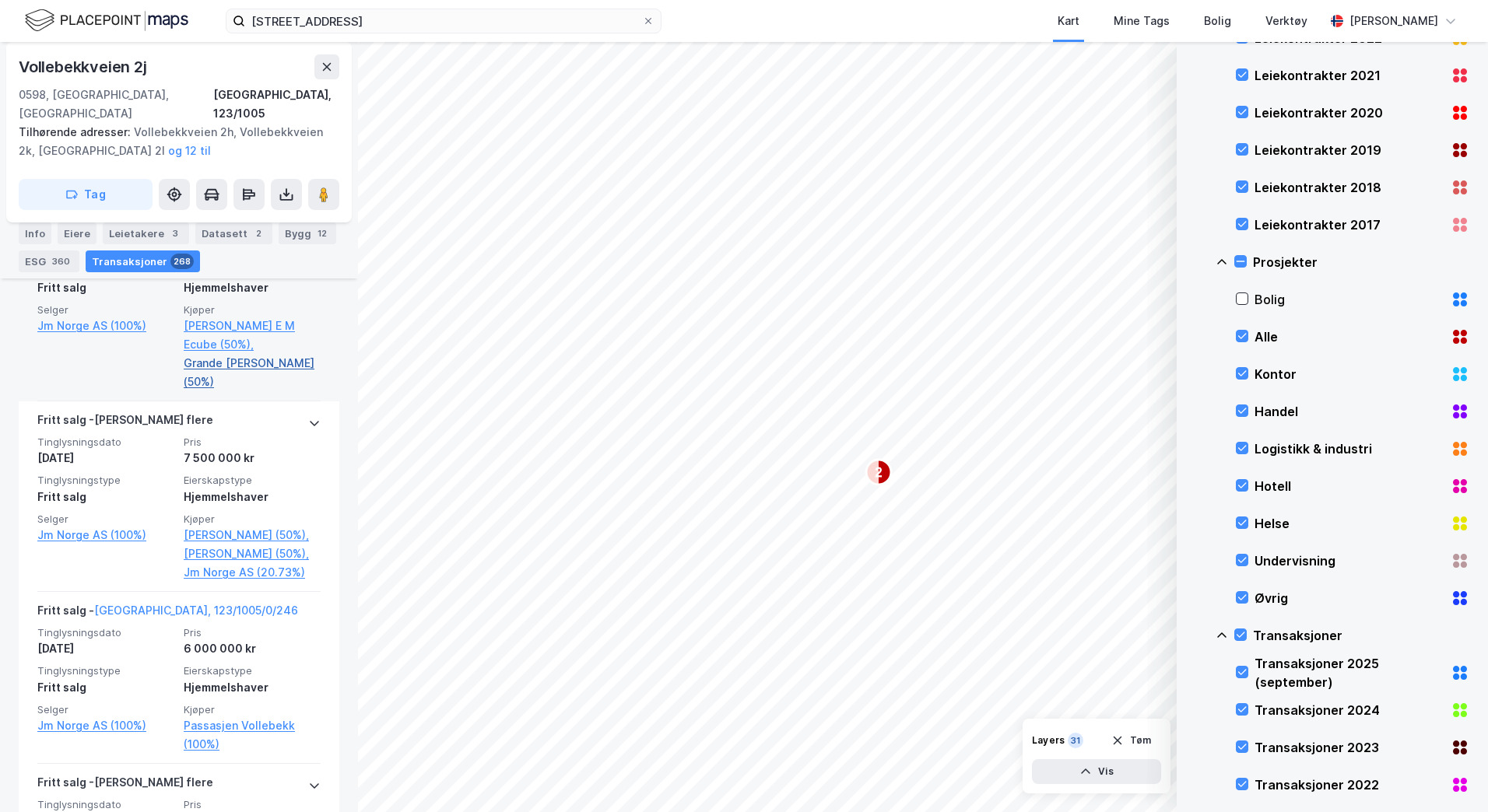
scroll to position [855, 0]
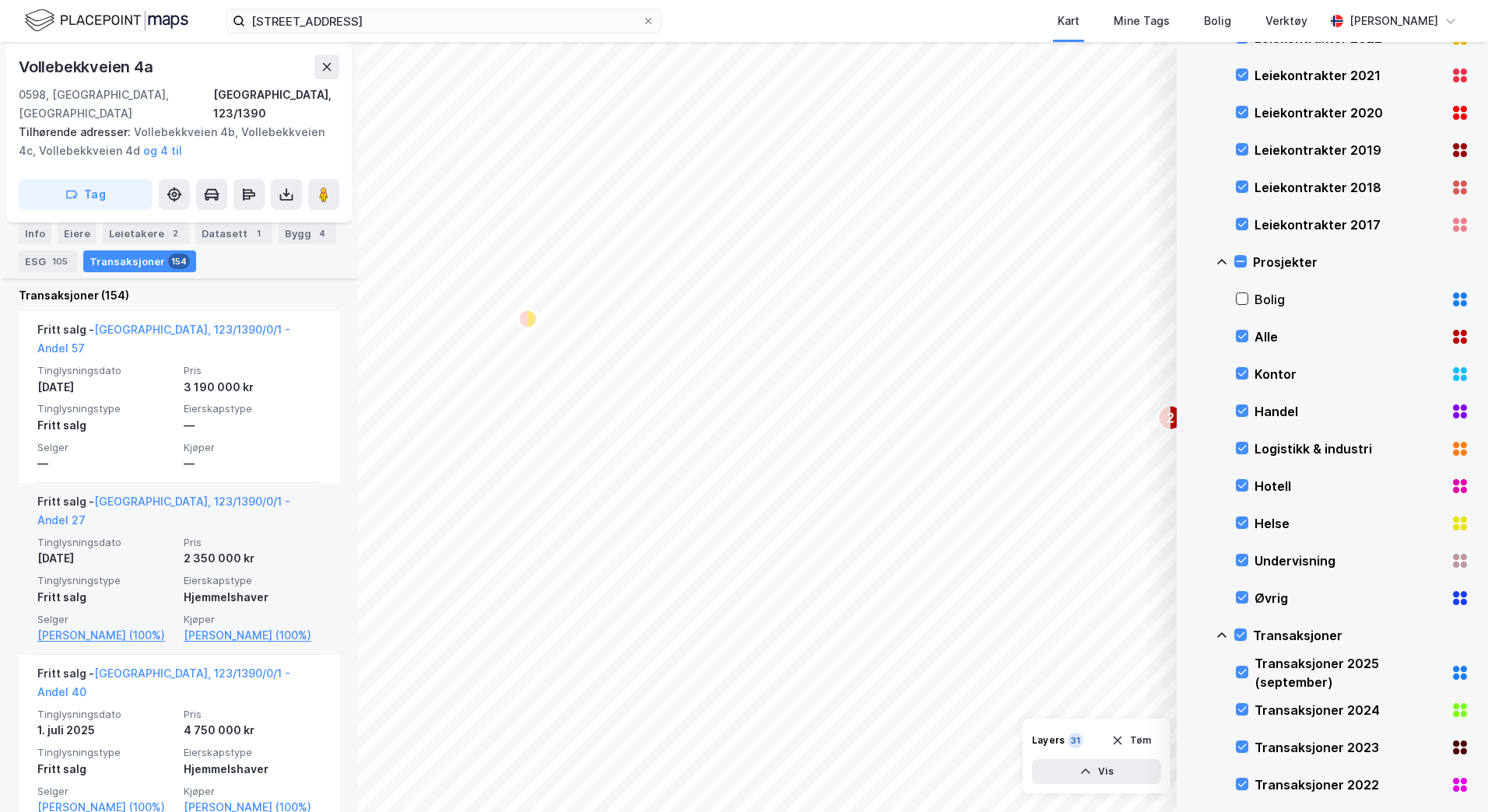
scroll to position [687, 0]
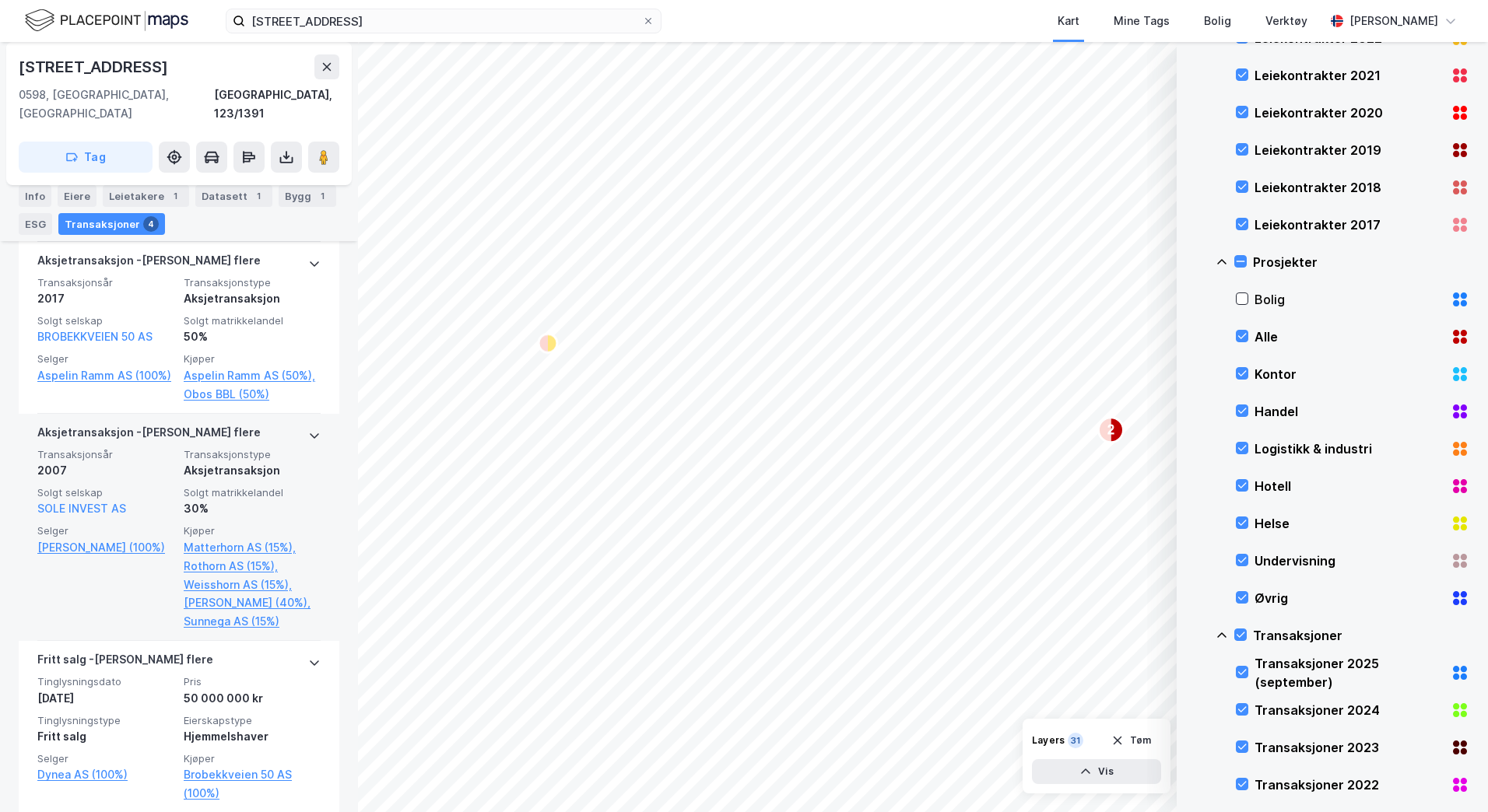
scroll to position [760, 0]
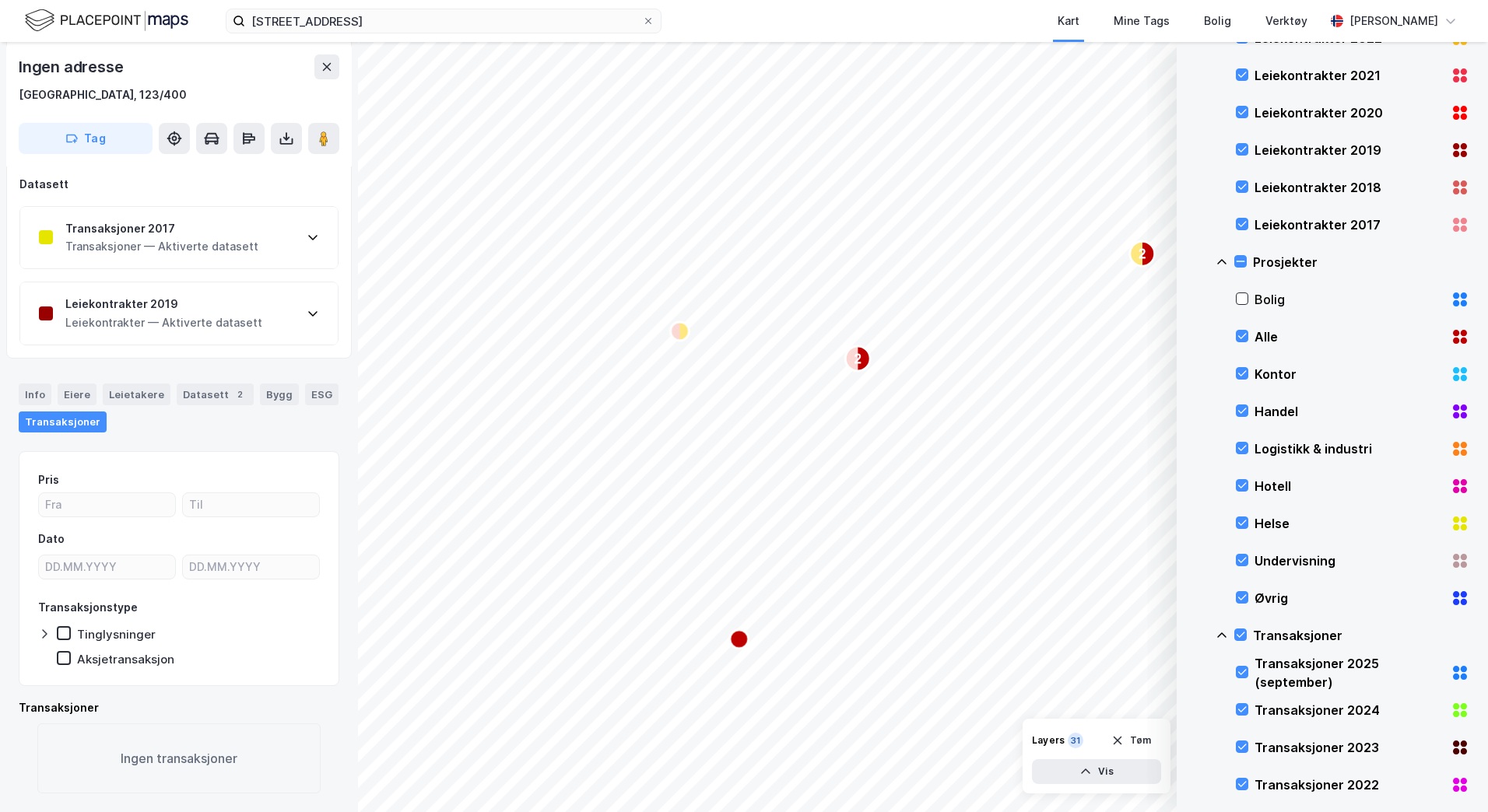
scroll to position [160, 0]
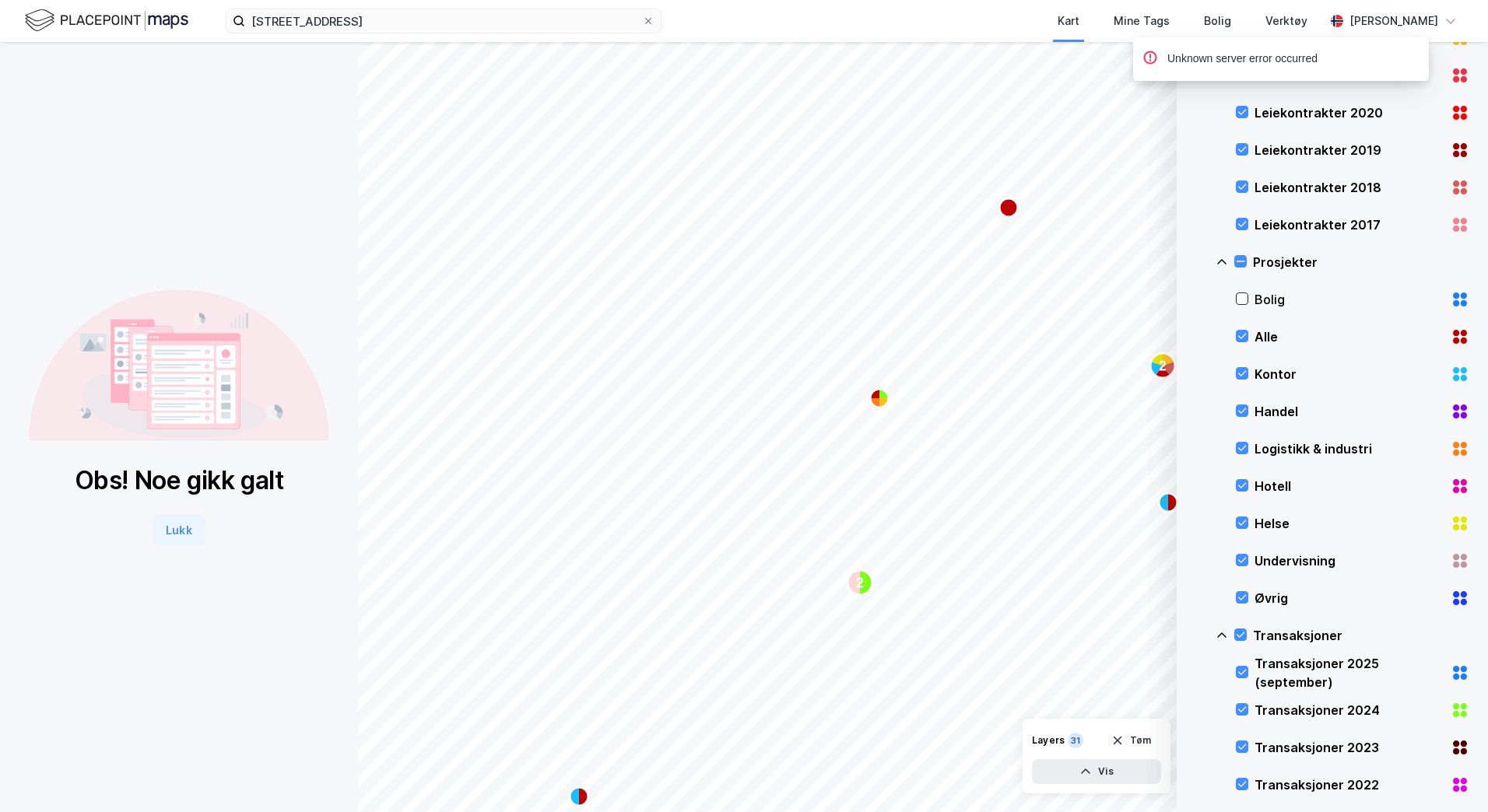
click at [176, 532] on button "Lukk" at bounding box center [179, 530] width 53 height 31
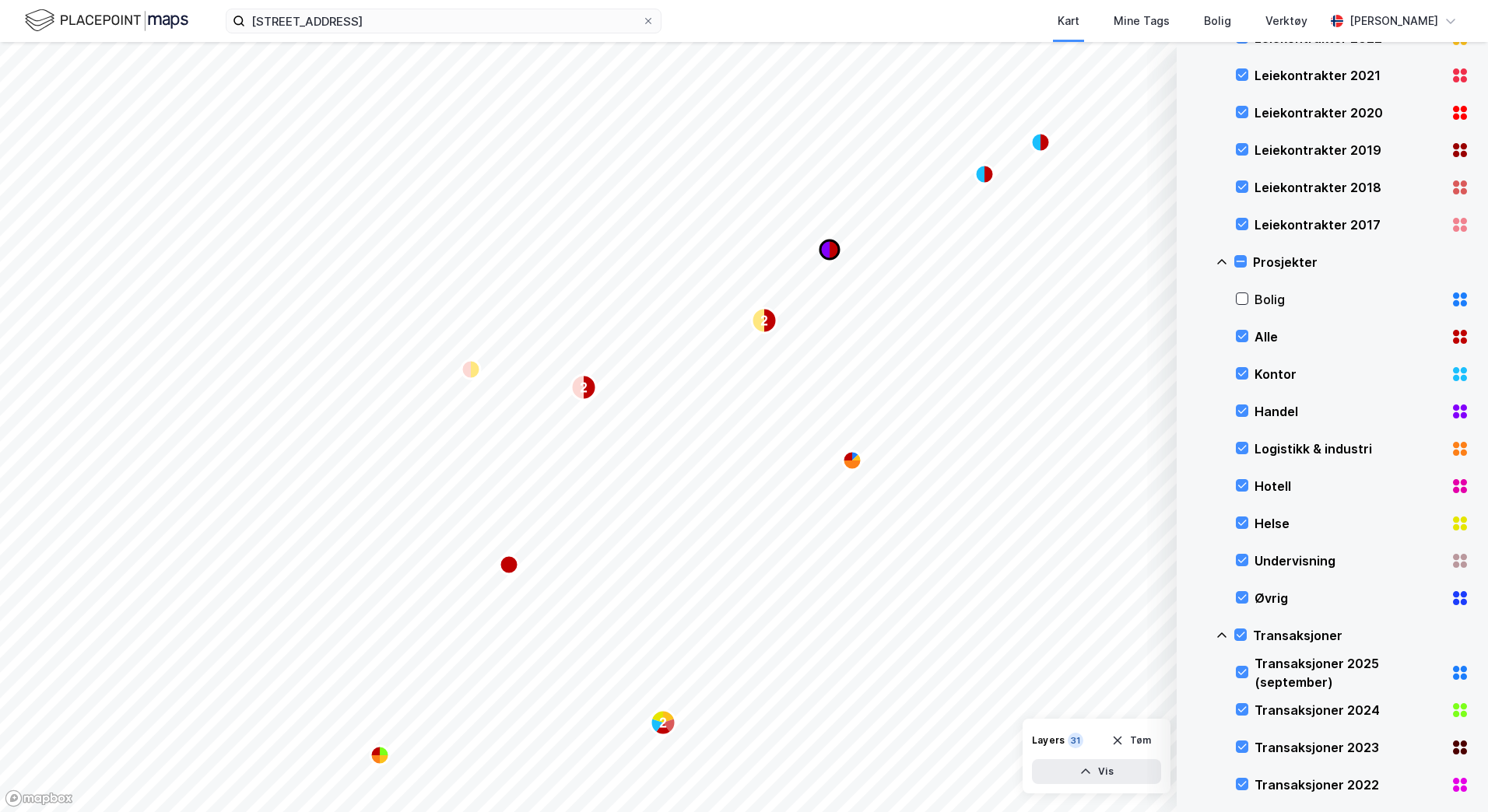
click at [833, 254] on icon "Map marker" at bounding box center [834, 249] width 10 height 18
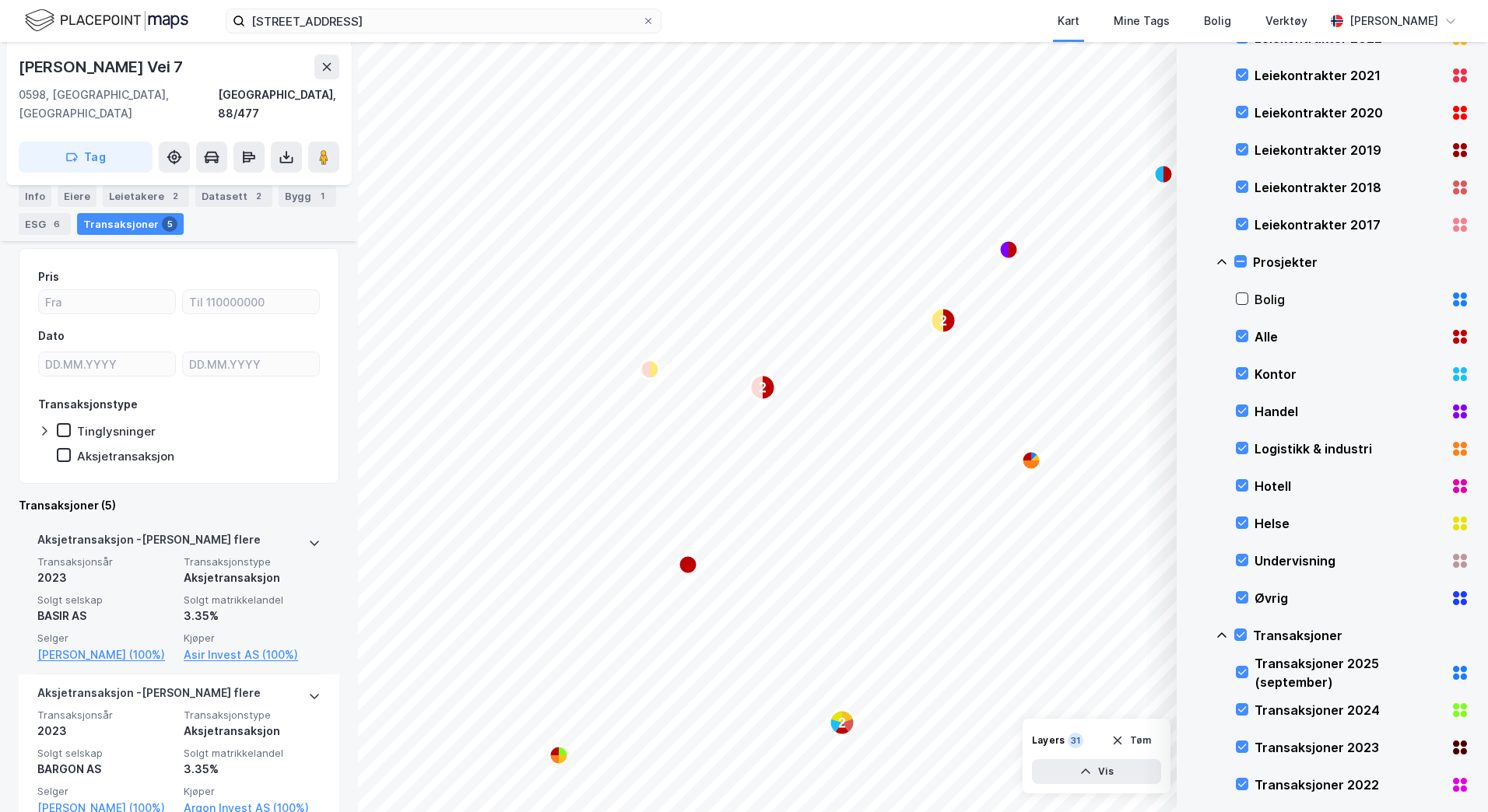
scroll to position [378, 0]
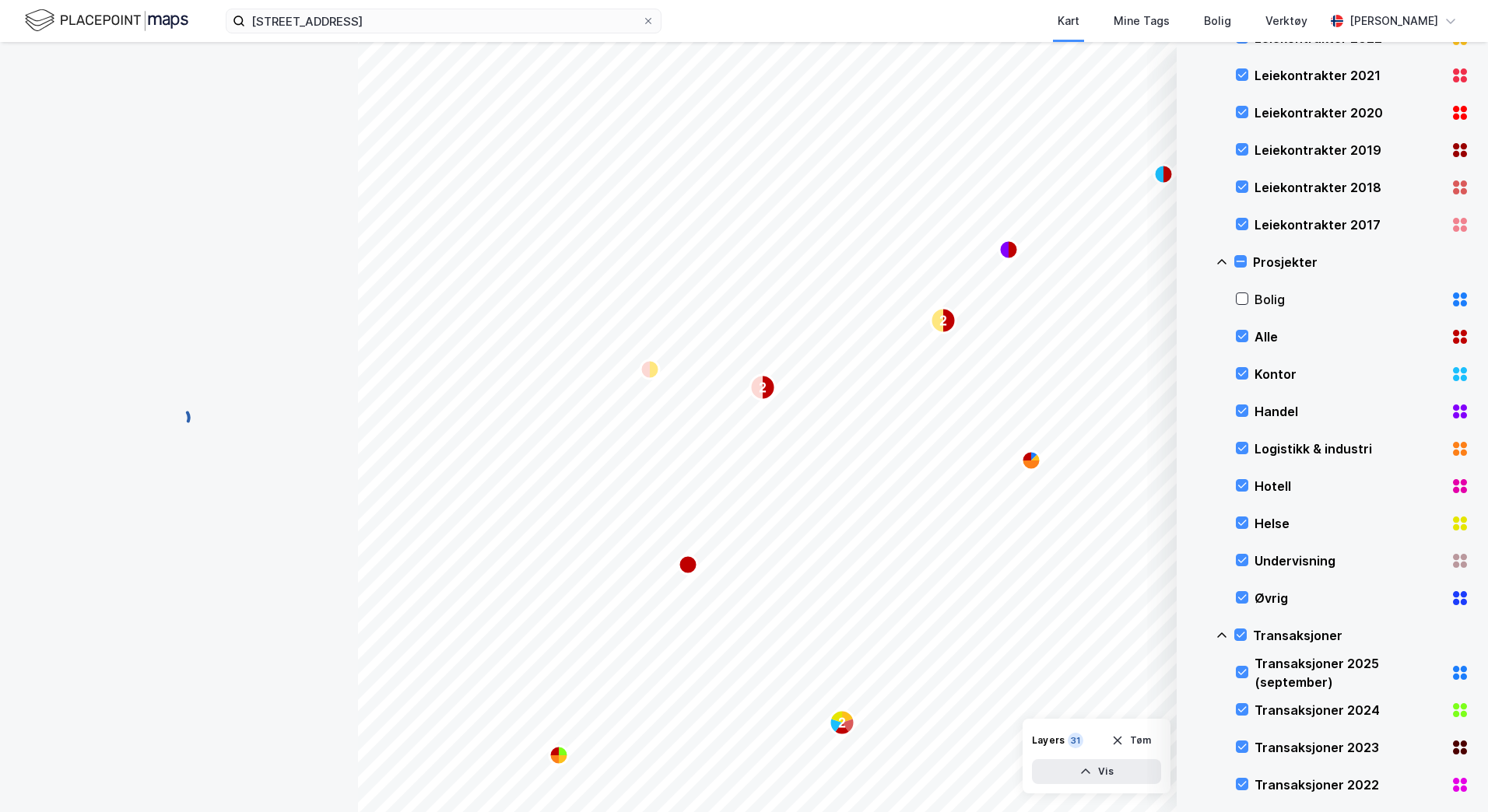
scroll to position [34, 0]
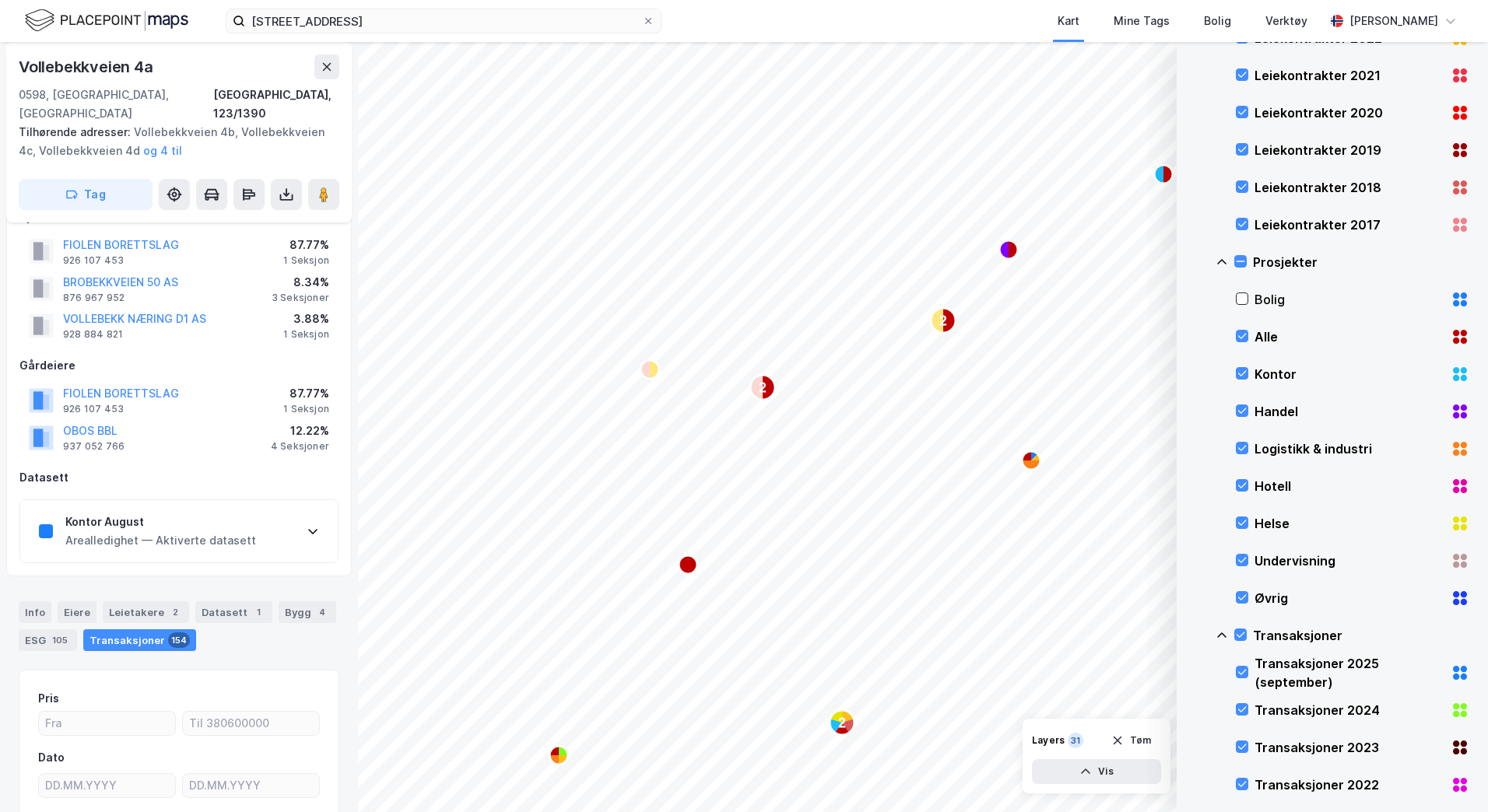
scroll to position [34, 0]
click at [1244, 486] on icon at bounding box center [1242, 485] width 9 height 6
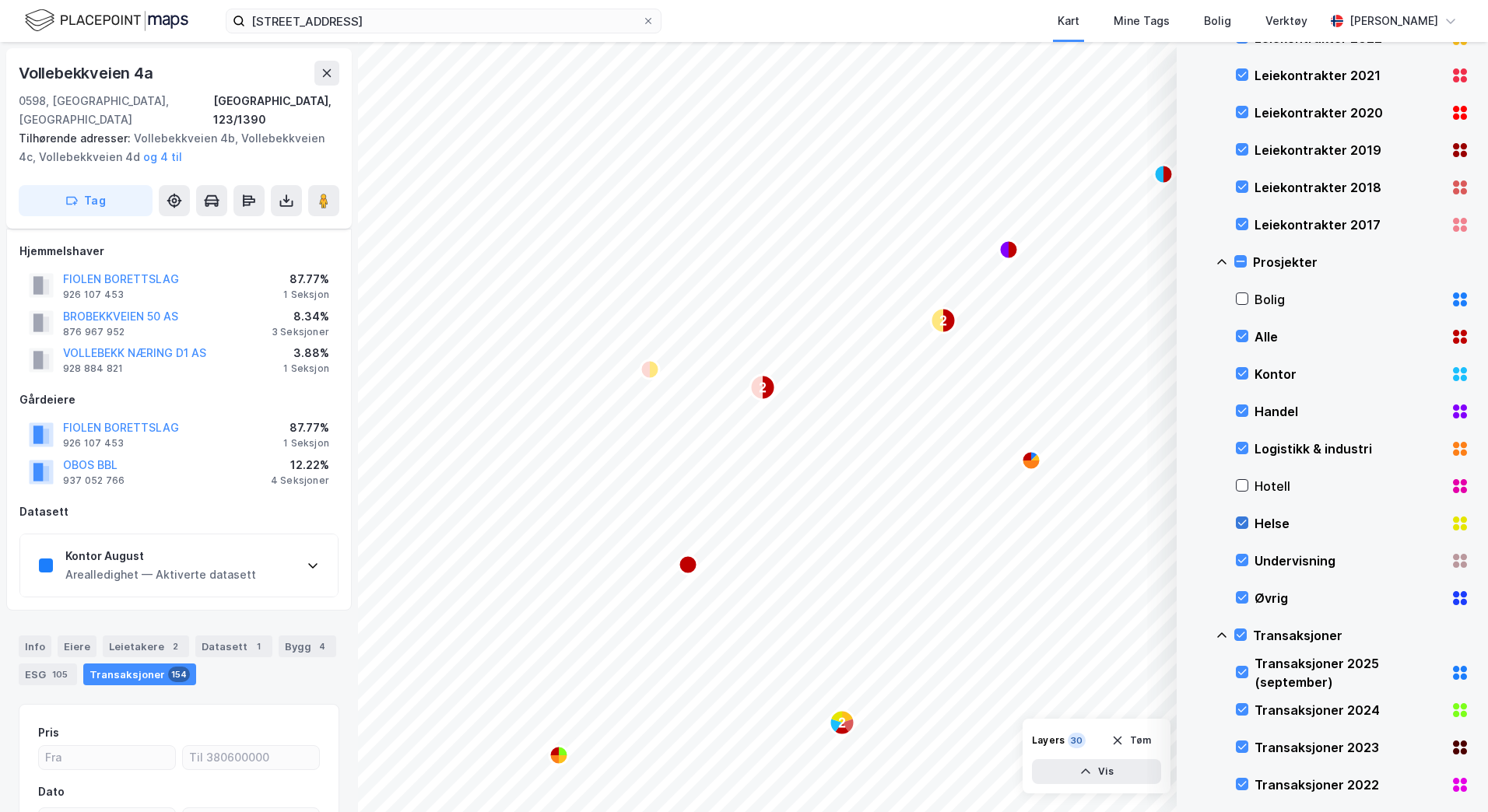
click at [1245, 525] on icon at bounding box center [1242, 523] width 11 height 11
click at [1242, 561] on icon at bounding box center [1242, 560] width 9 height 6
click at [1238, 600] on icon at bounding box center [1242, 597] width 11 height 11
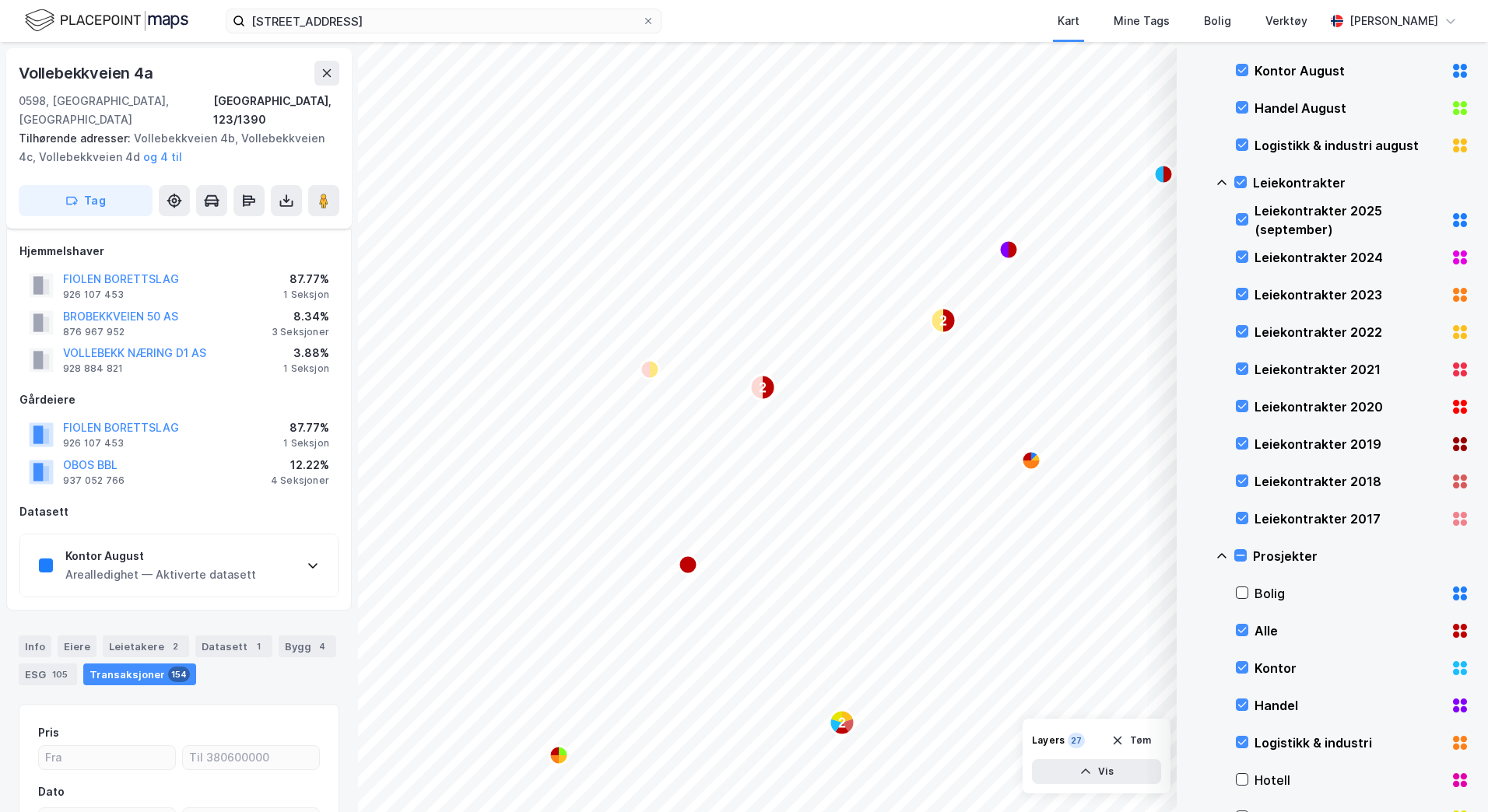
scroll to position [326, 0]
click at [1243, 515] on icon at bounding box center [1242, 519] width 11 height 11
click at [1244, 480] on icon at bounding box center [1242, 481] width 11 height 11
click at [1242, 445] on icon at bounding box center [1242, 445] width 11 height 11
click at [1243, 404] on icon at bounding box center [1242, 407] width 11 height 11
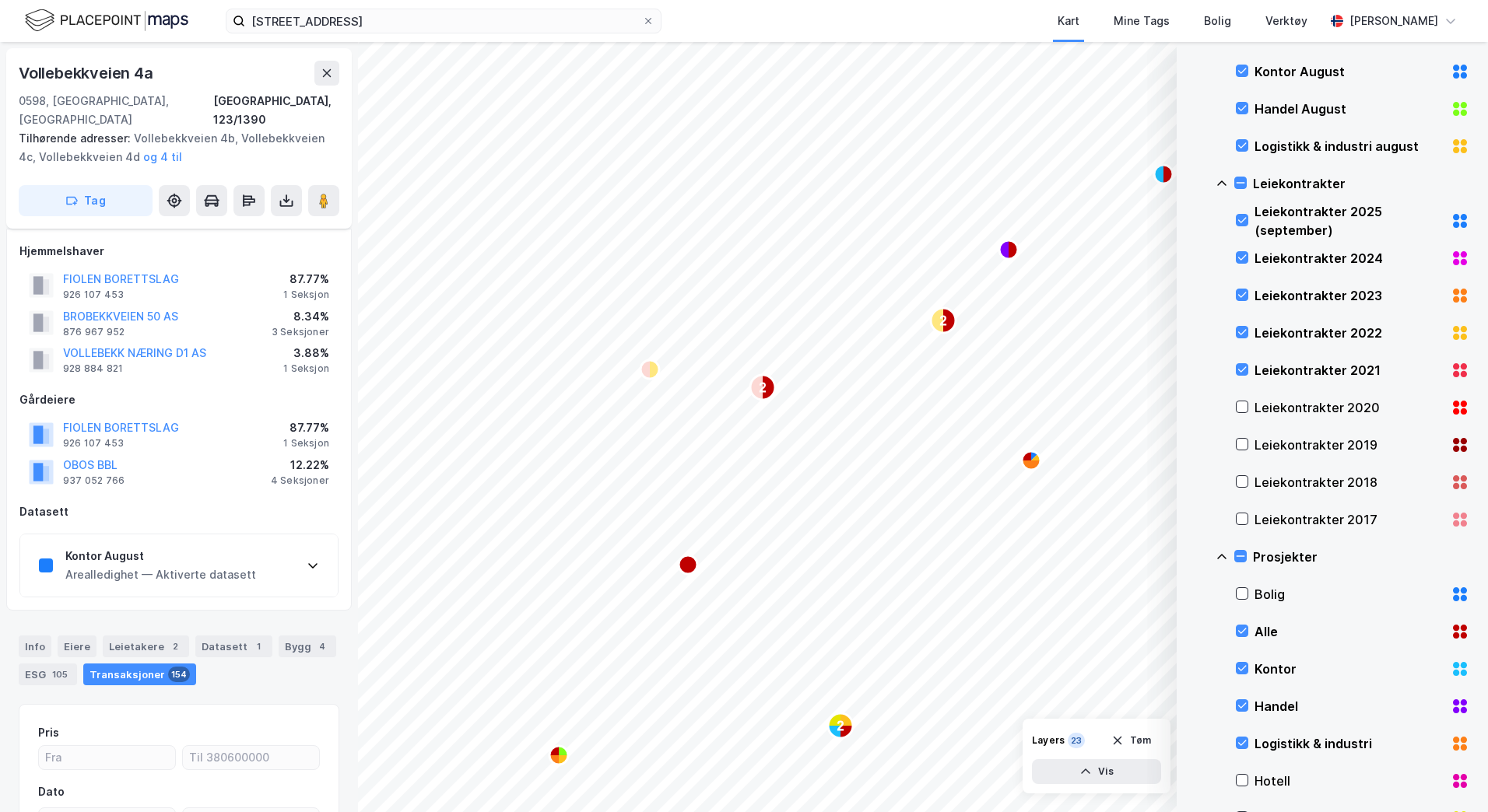
click at [1244, 362] on div "Leiekontrakter 2021" at bounding box center [1352, 370] width 233 height 37
click at [1243, 329] on icon at bounding box center [1242, 332] width 11 height 11
click at [1241, 284] on div "Leiekontrakter 2023" at bounding box center [1352, 295] width 233 height 37
click at [1242, 258] on icon at bounding box center [1242, 258] width 11 height 11
click at [1241, 217] on icon at bounding box center [1242, 220] width 11 height 11
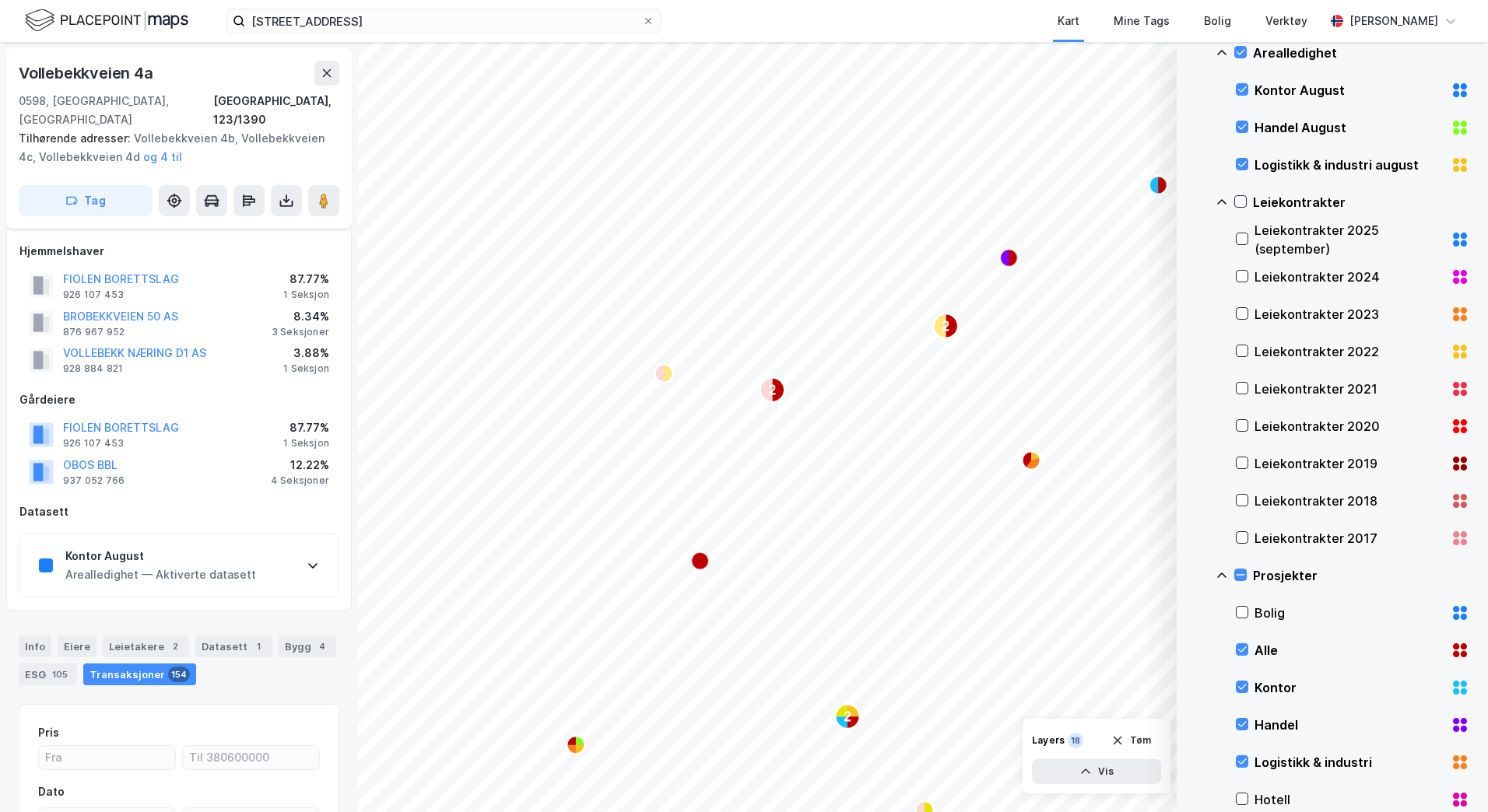
scroll to position [317, 0]
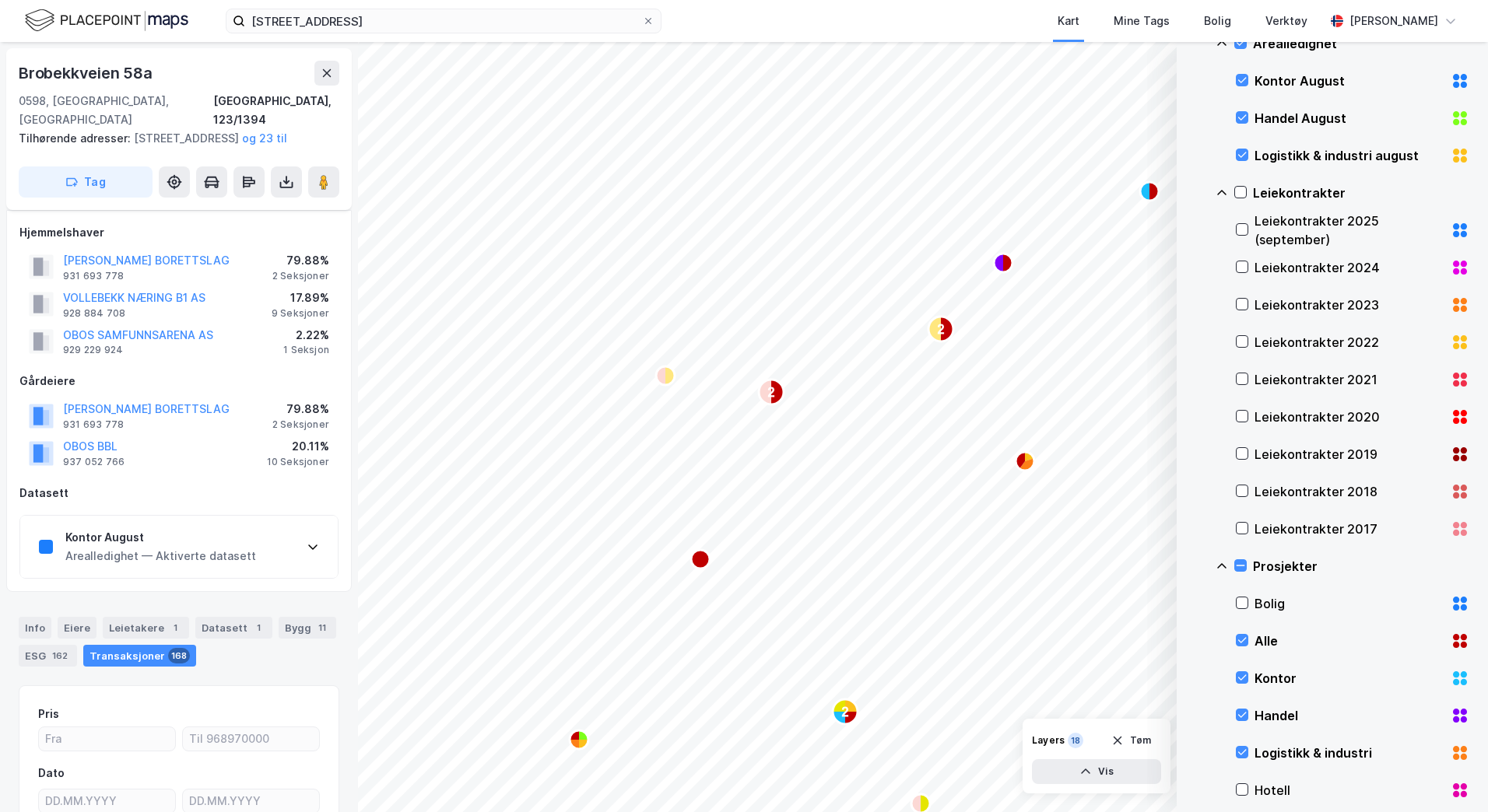
scroll to position [34, 0]
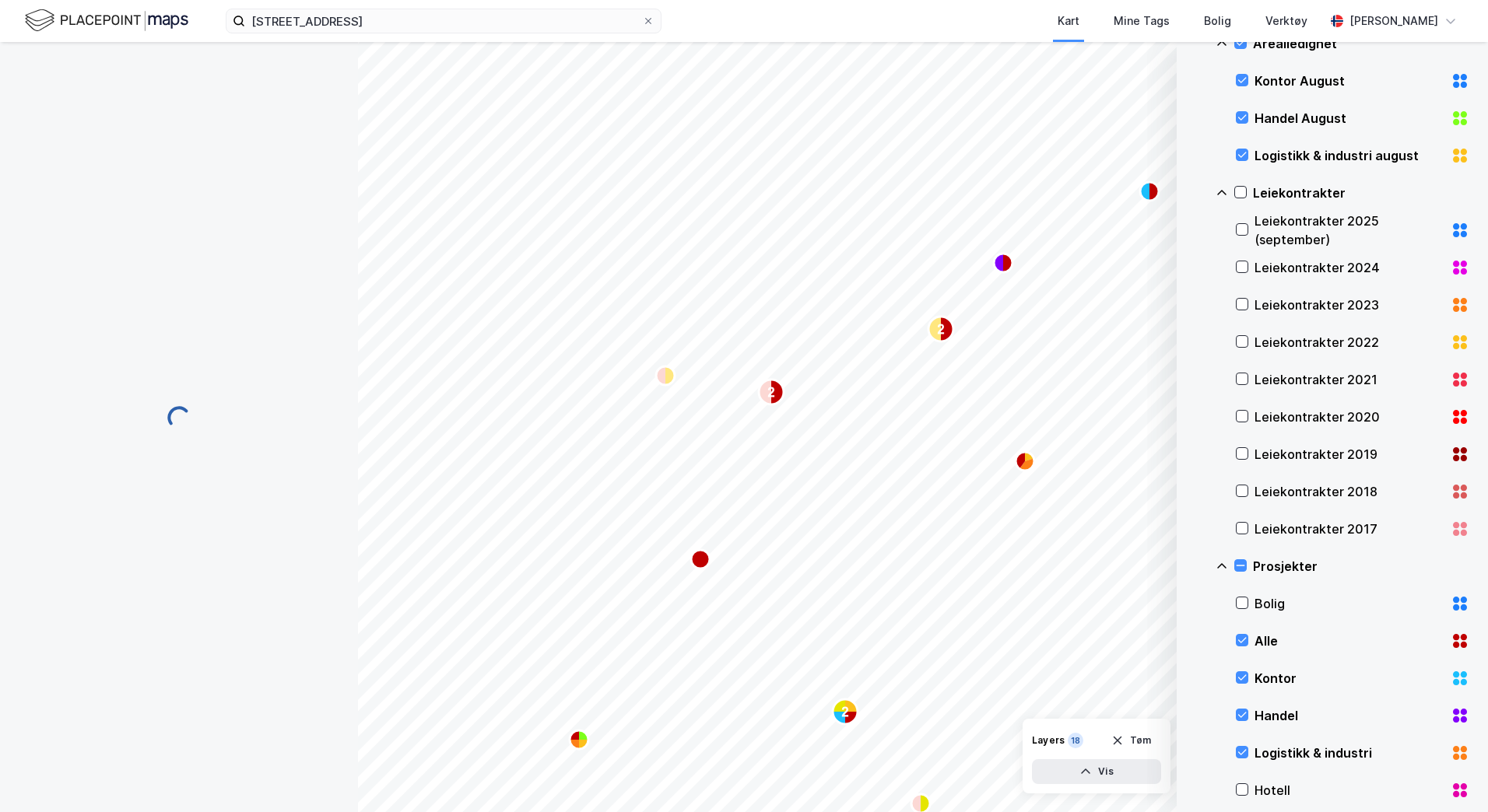
scroll to position [16, 0]
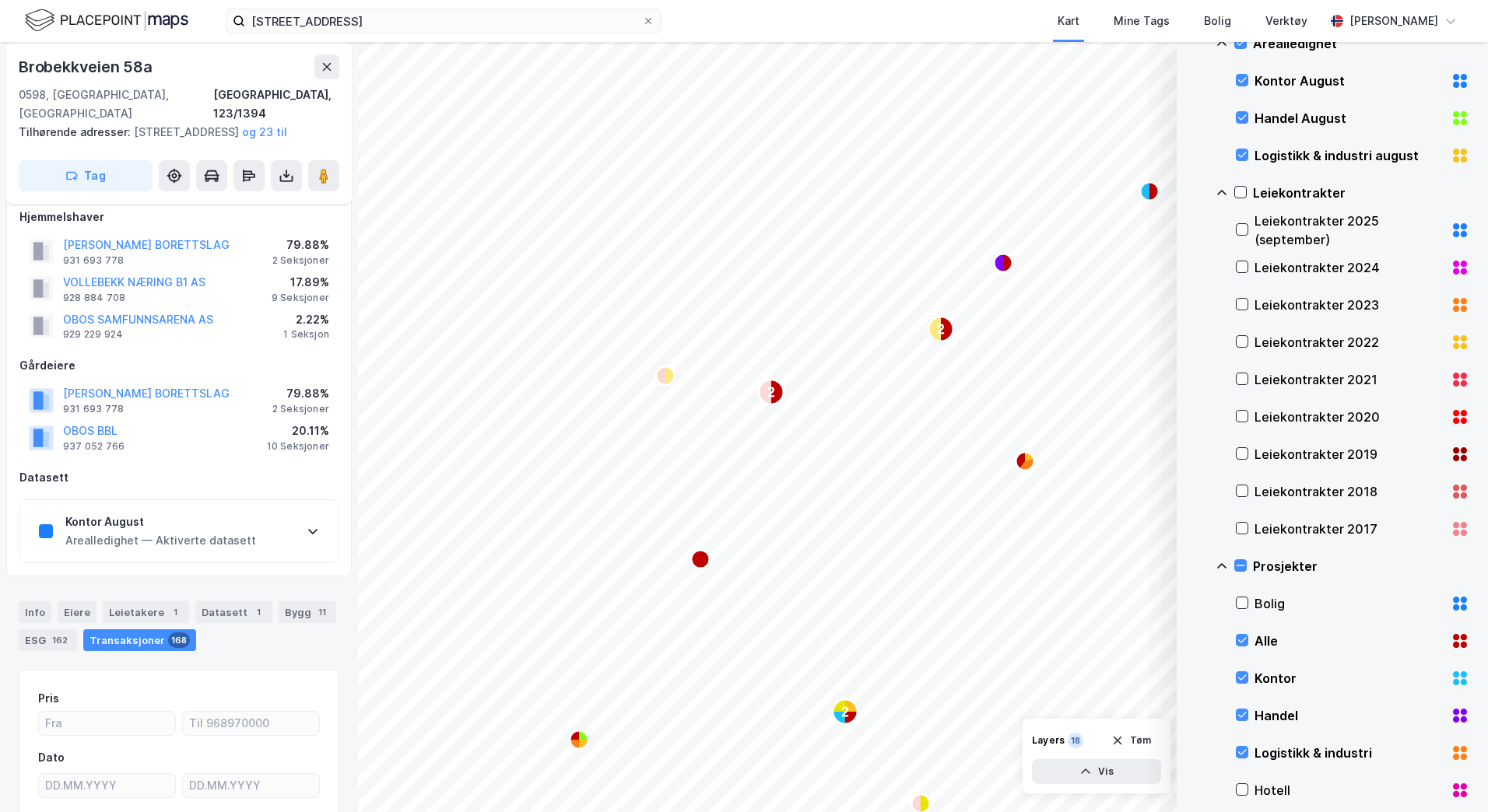
scroll to position [16, 0]
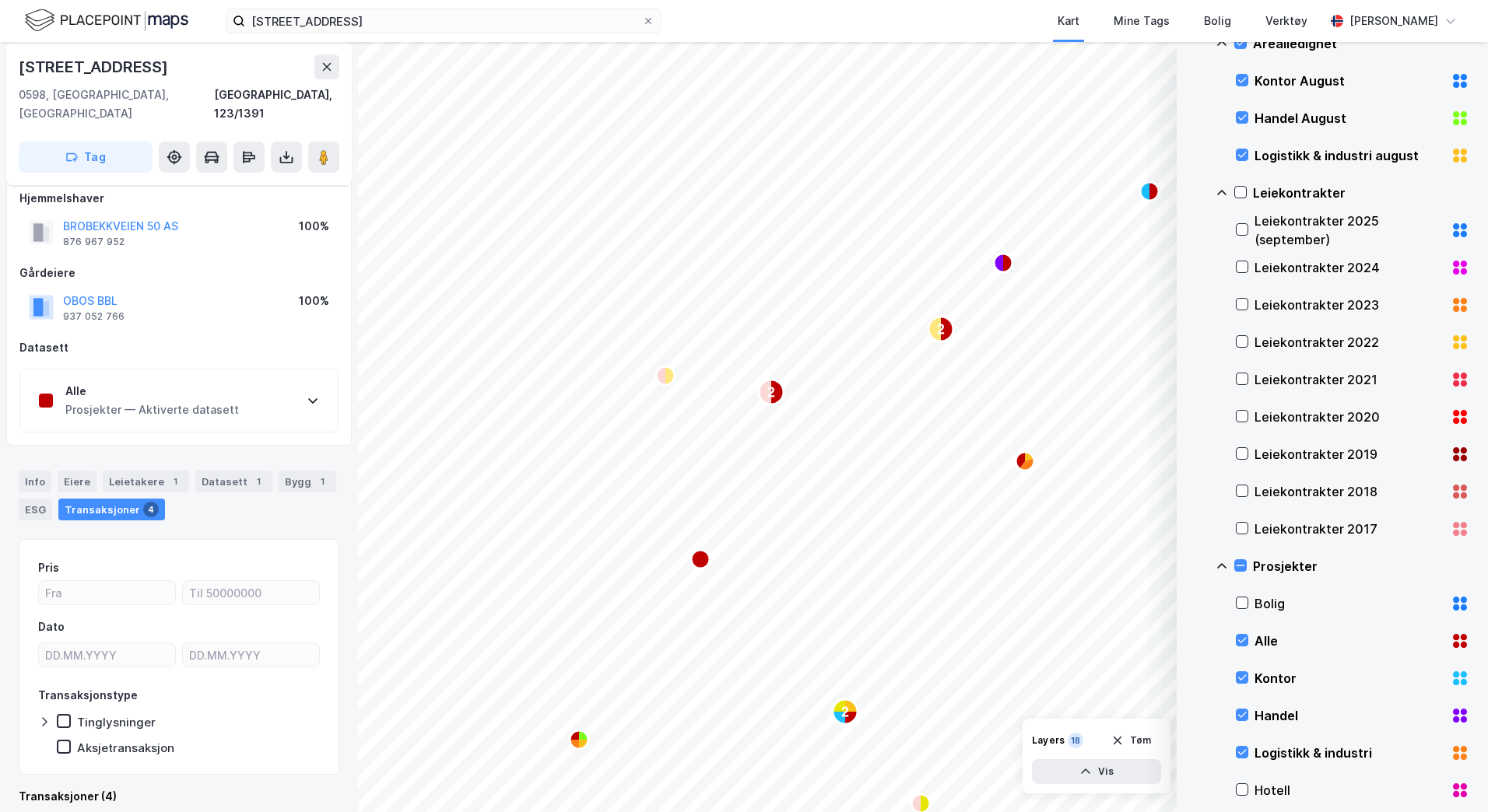
scroll to position [16, 0]
click at [704, 554] on icon "Map marker" at bounding box center [699, 558] width 18 height 18
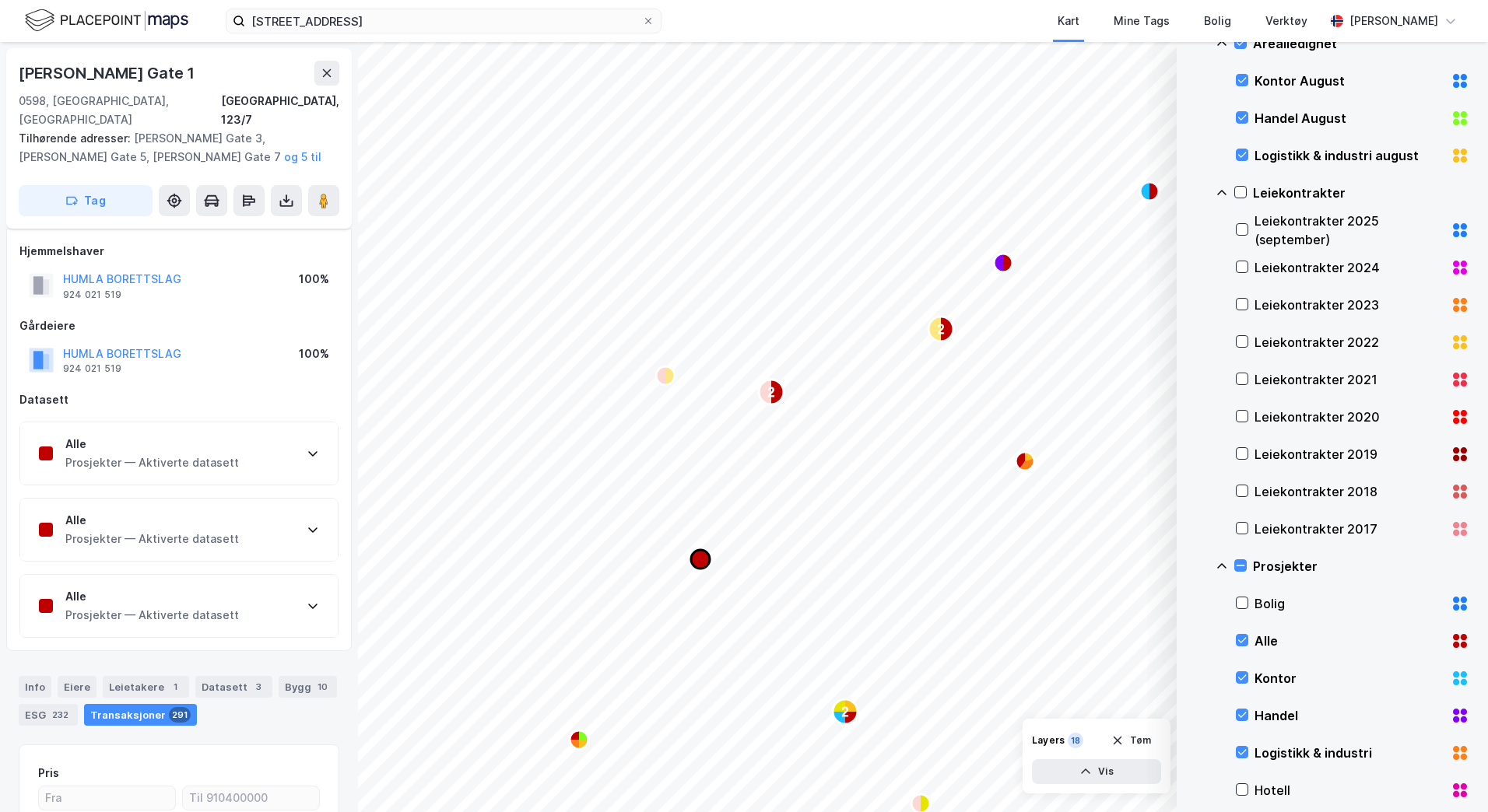
scroll to position [16, 0]
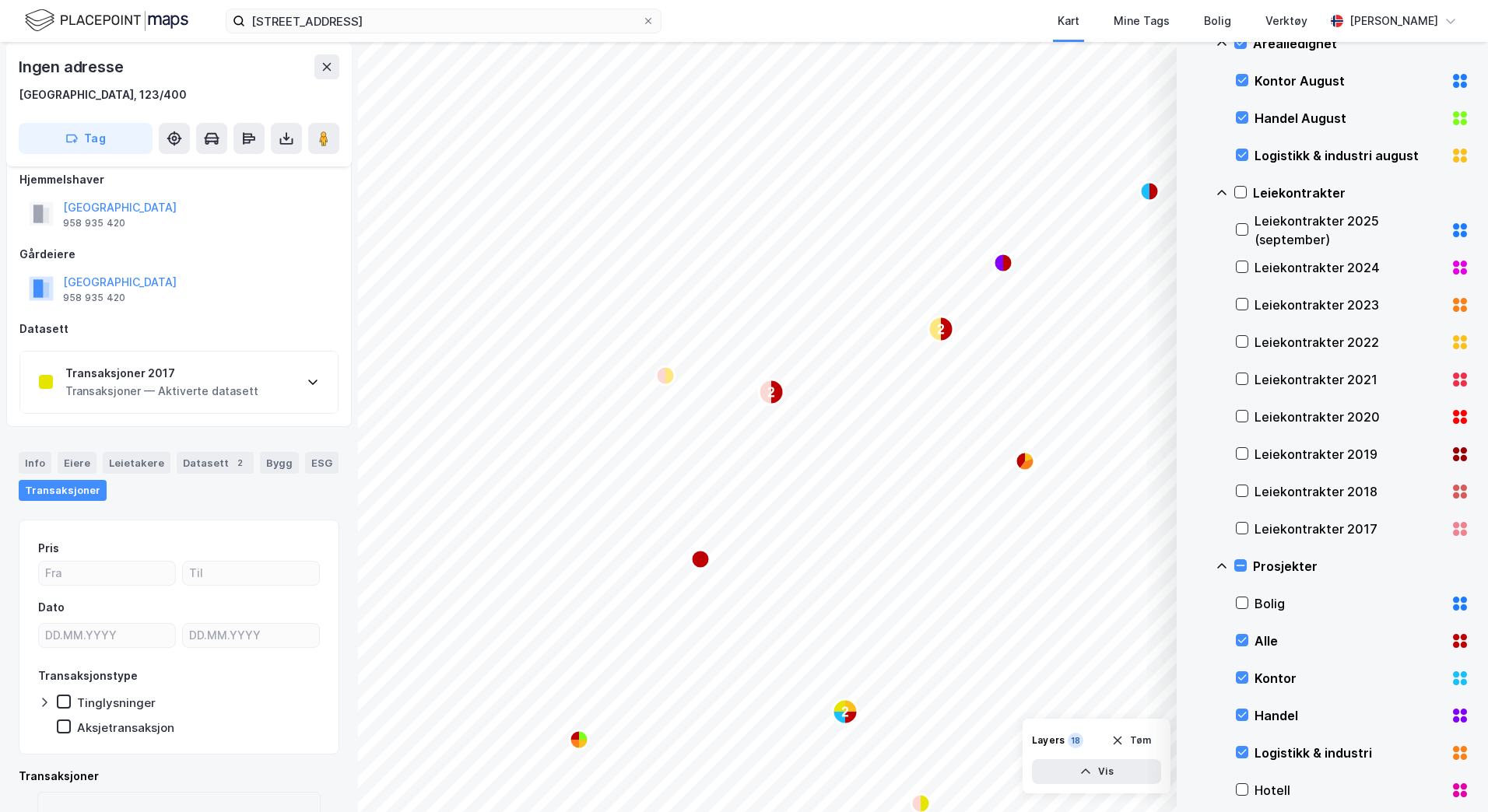
scroll to position [16, 0]
click at [1149, 192] on icon "Map marker" at bounding box center [1145, 191] width 10 height 18
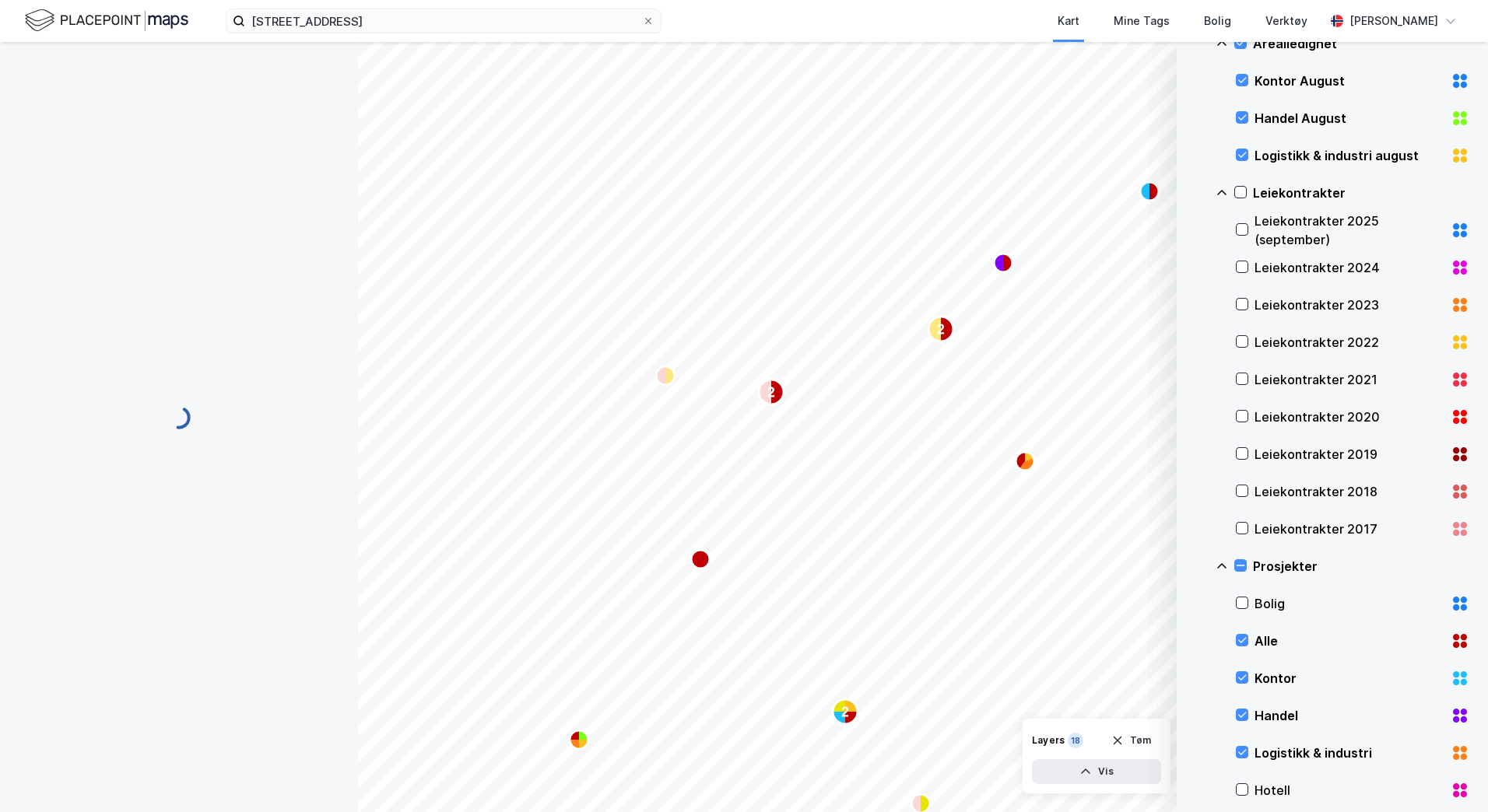
scroll to position [16, 0]
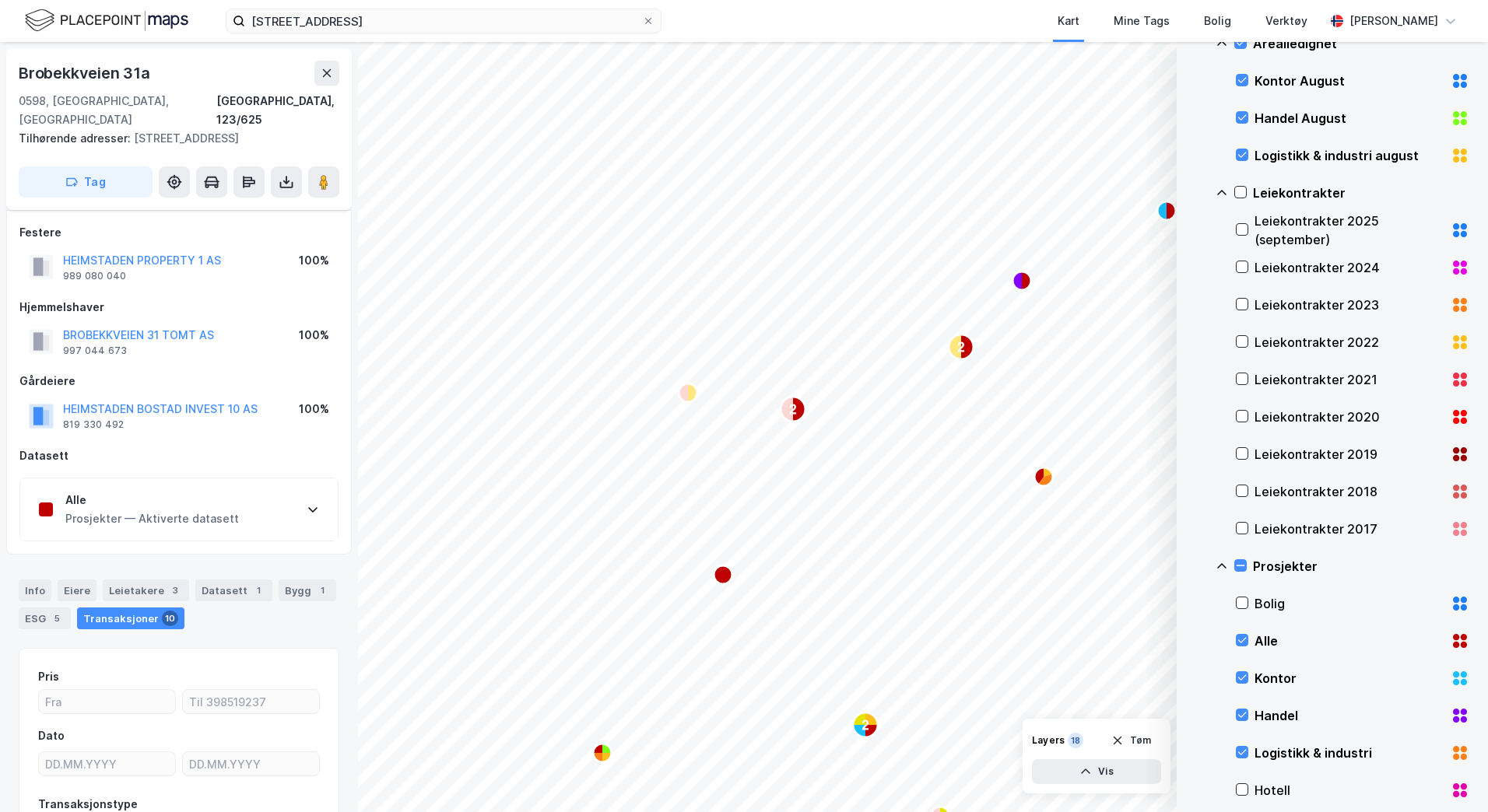
scroll to position [16, 0]
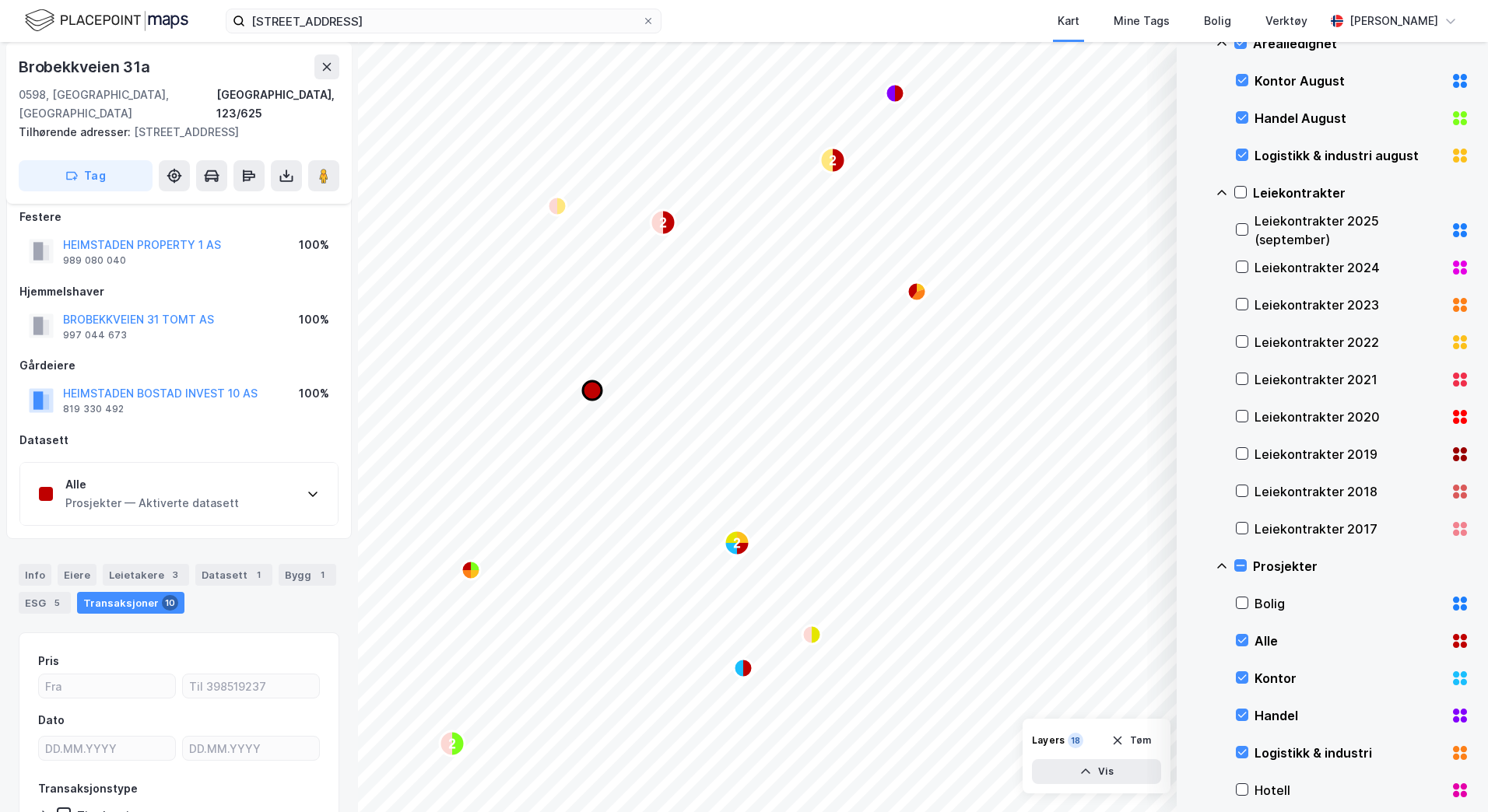
click at [590, 391] on icon "Map marker" at bounding box center [591, 390] width 18 height 18
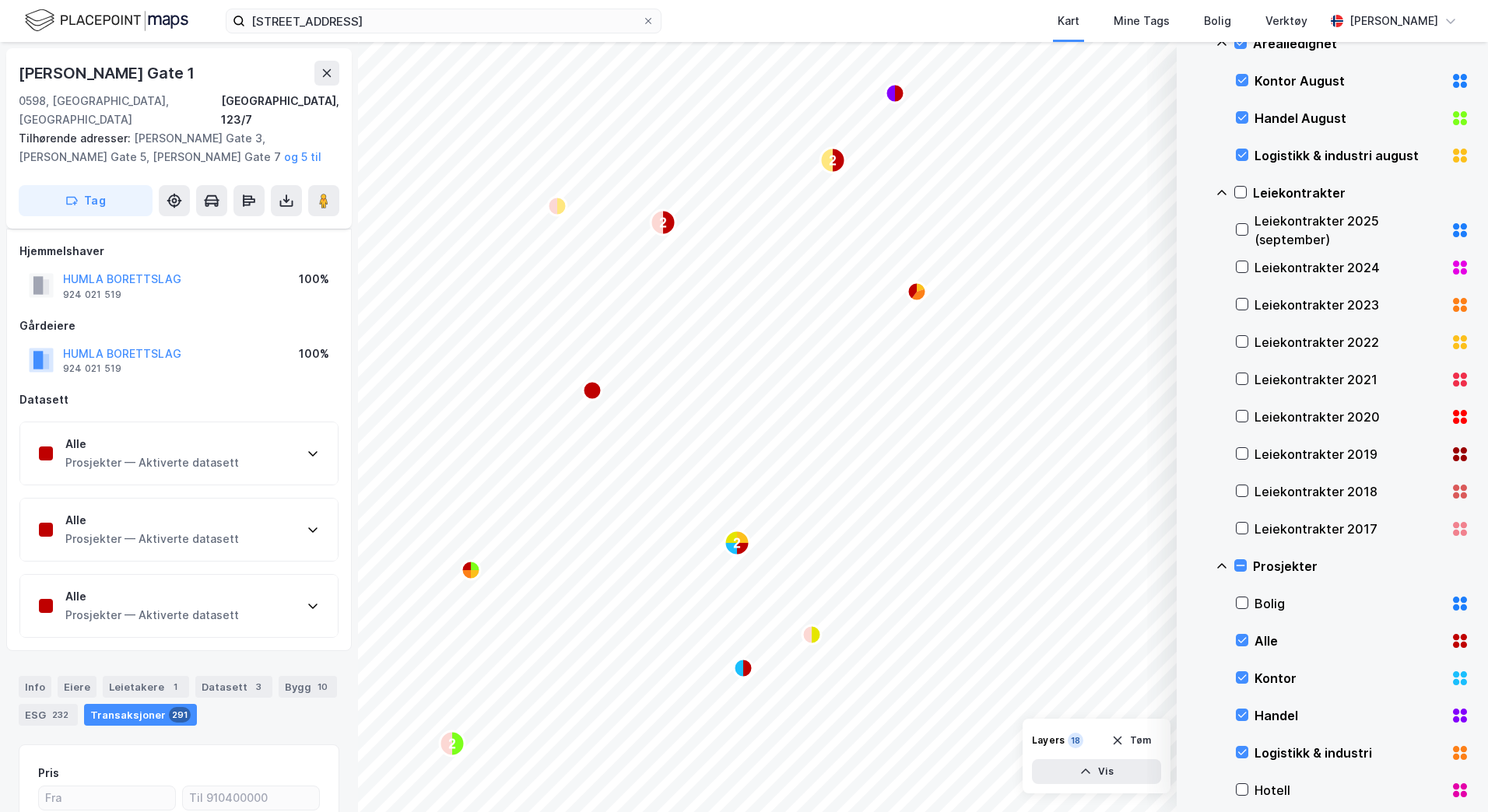
scroll to position [16, 0]
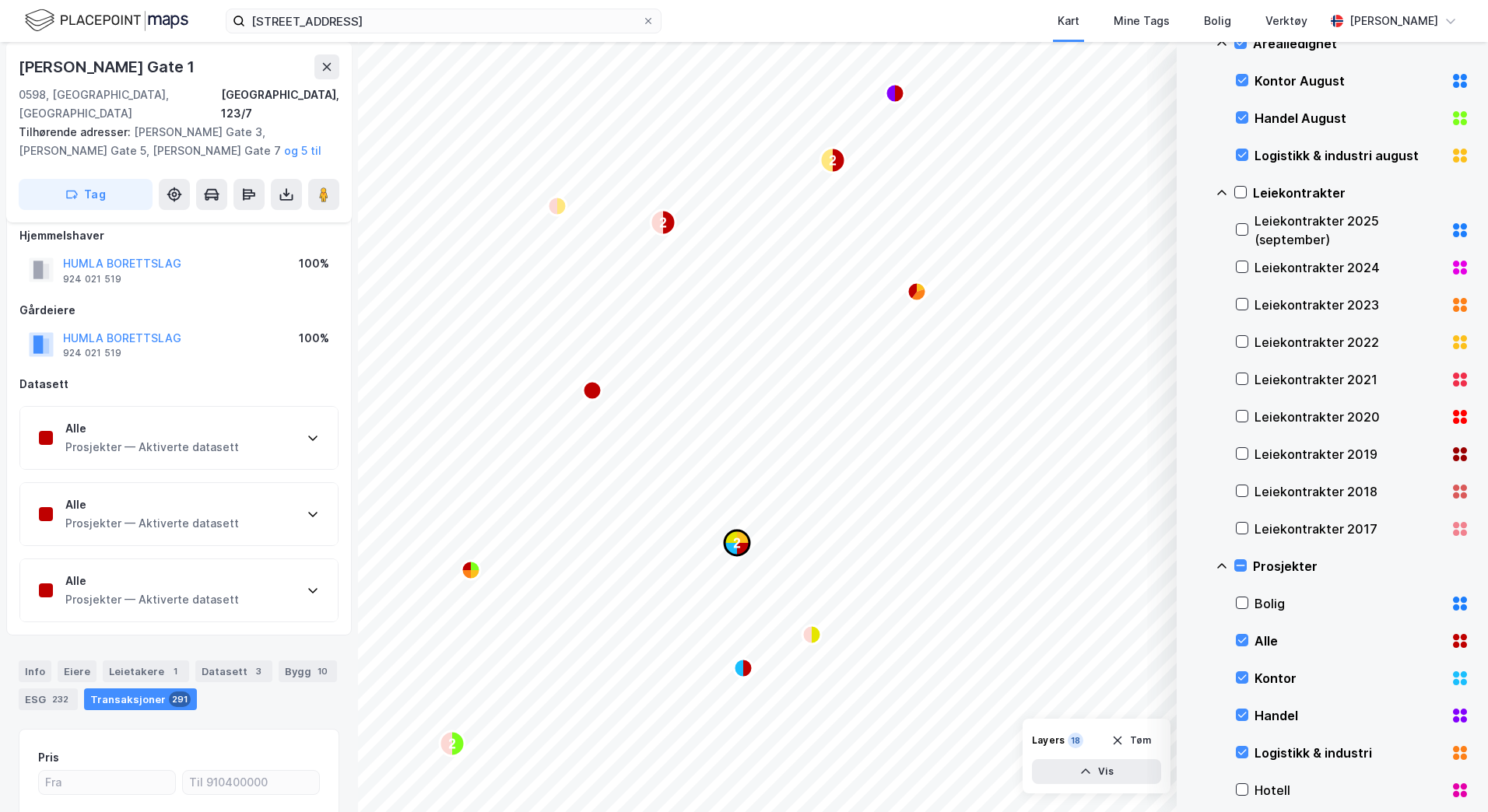
click at [738, 543] on text "2" at bounding box center [737, 543] width 7 height 14
click at [921, 436] on icon "Map marker" at bounding box center [925, 433] width 10 height 14
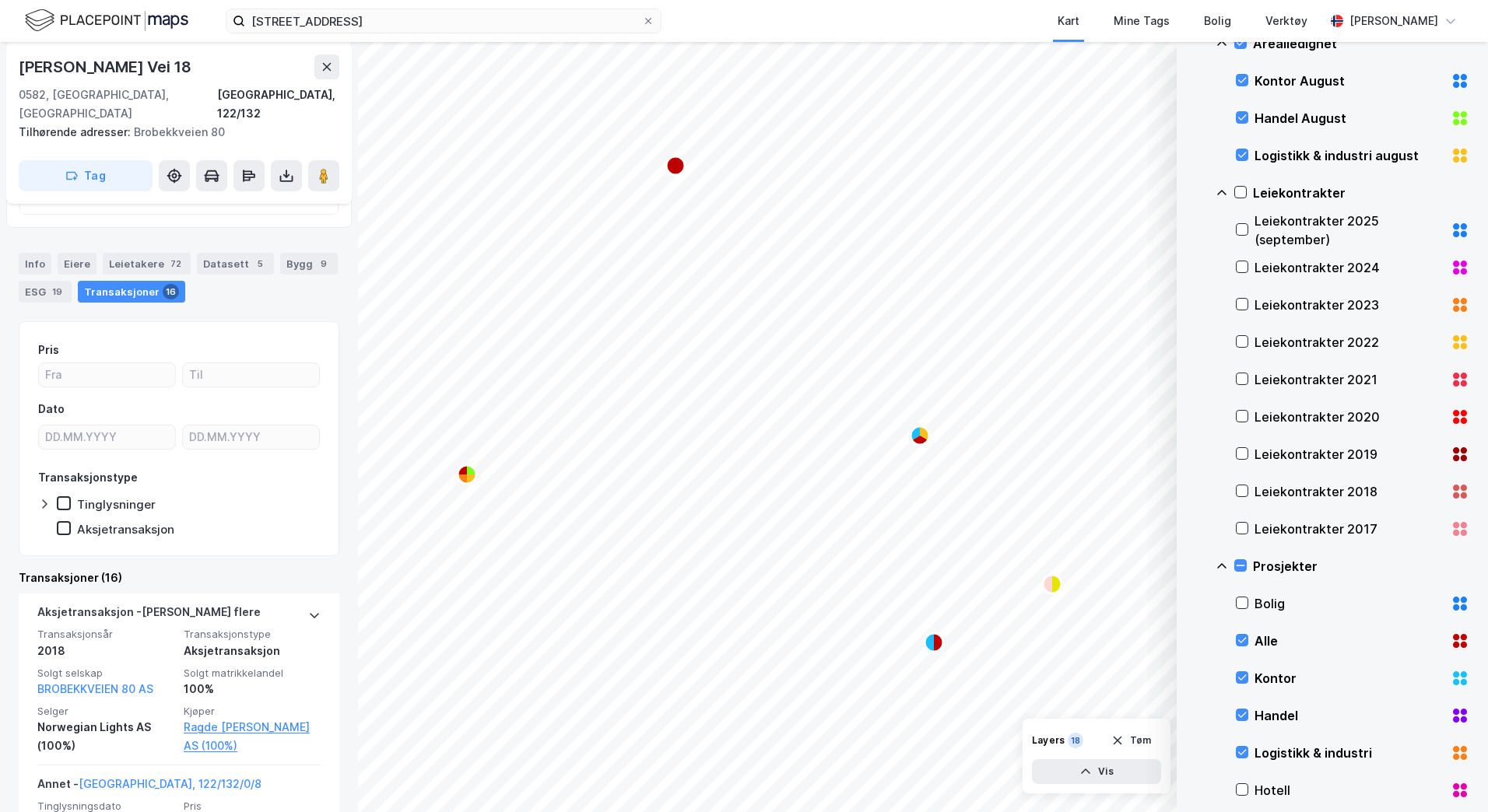
scroll to position [481, 0]
